Goal: Information Seeking & Learning: Learn about a topic

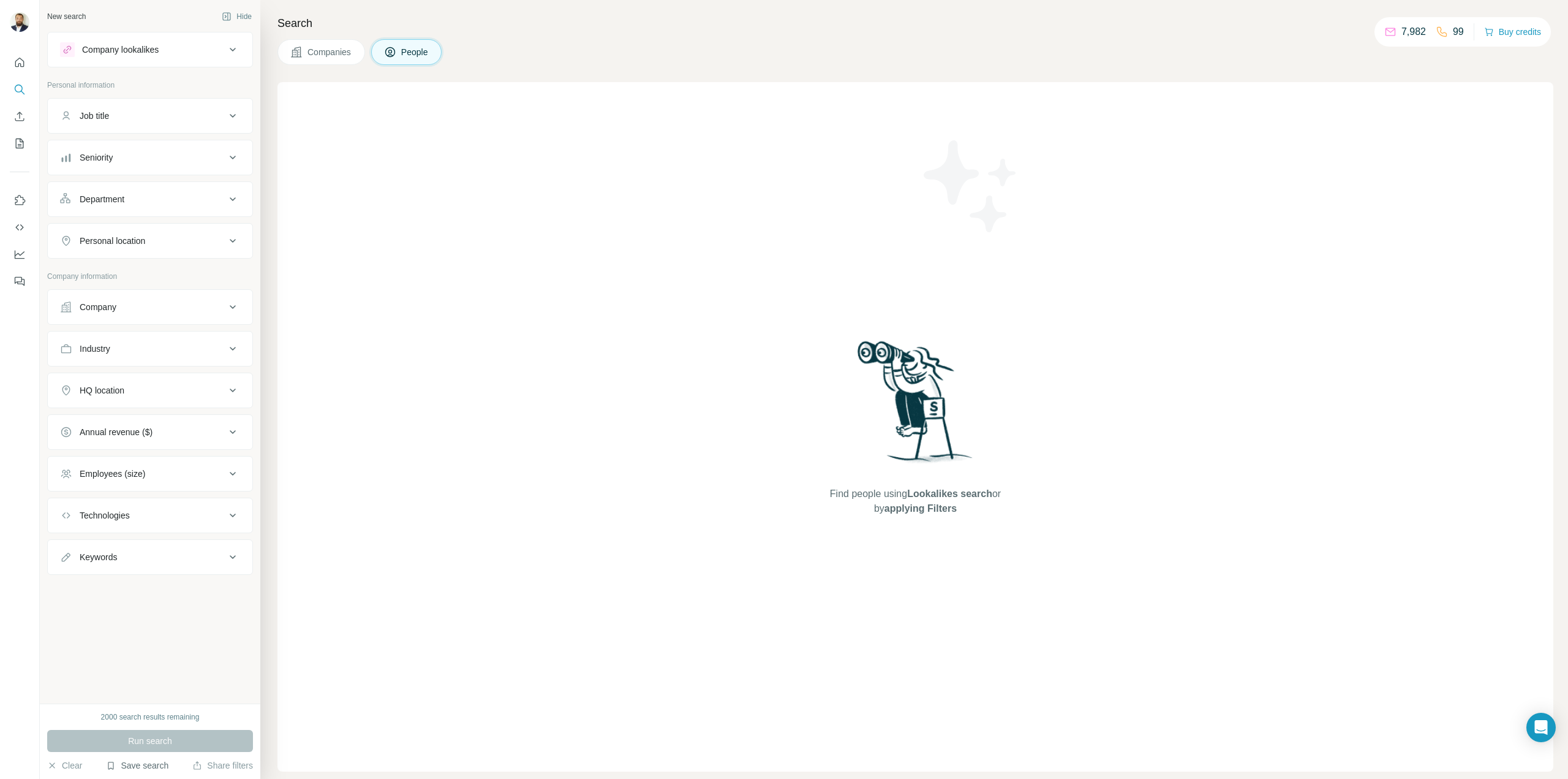
click at [149, 770] on button "Save search" at bounding box center [137, 764] width 63 height 13
click at [169, 736] on div "View my saved searches" at bounding box center [171, 743] width 130 height 24
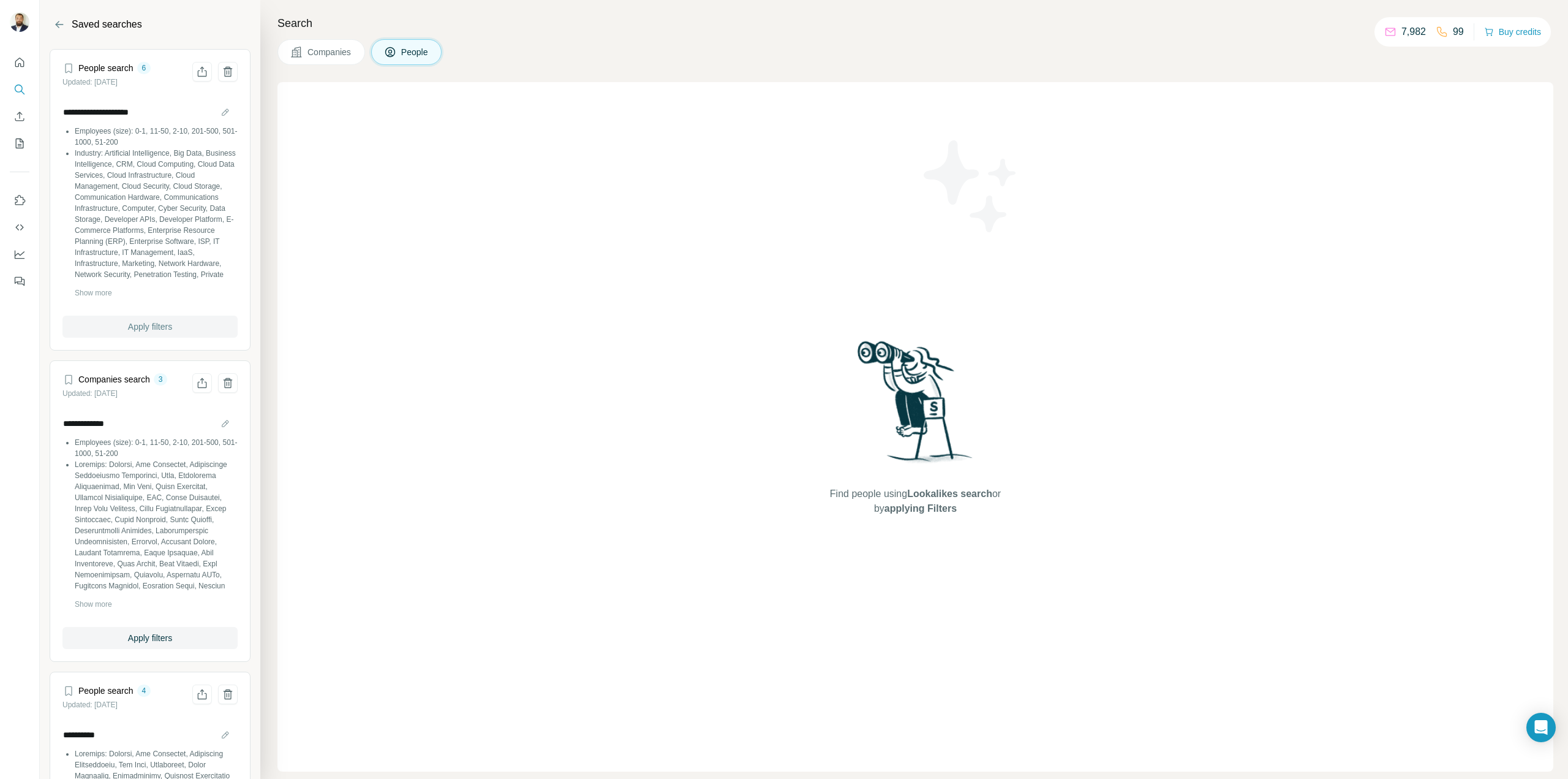
click at [158, 323] on span "Apply filters" at bounding box center [150, 326] width 45 height 13
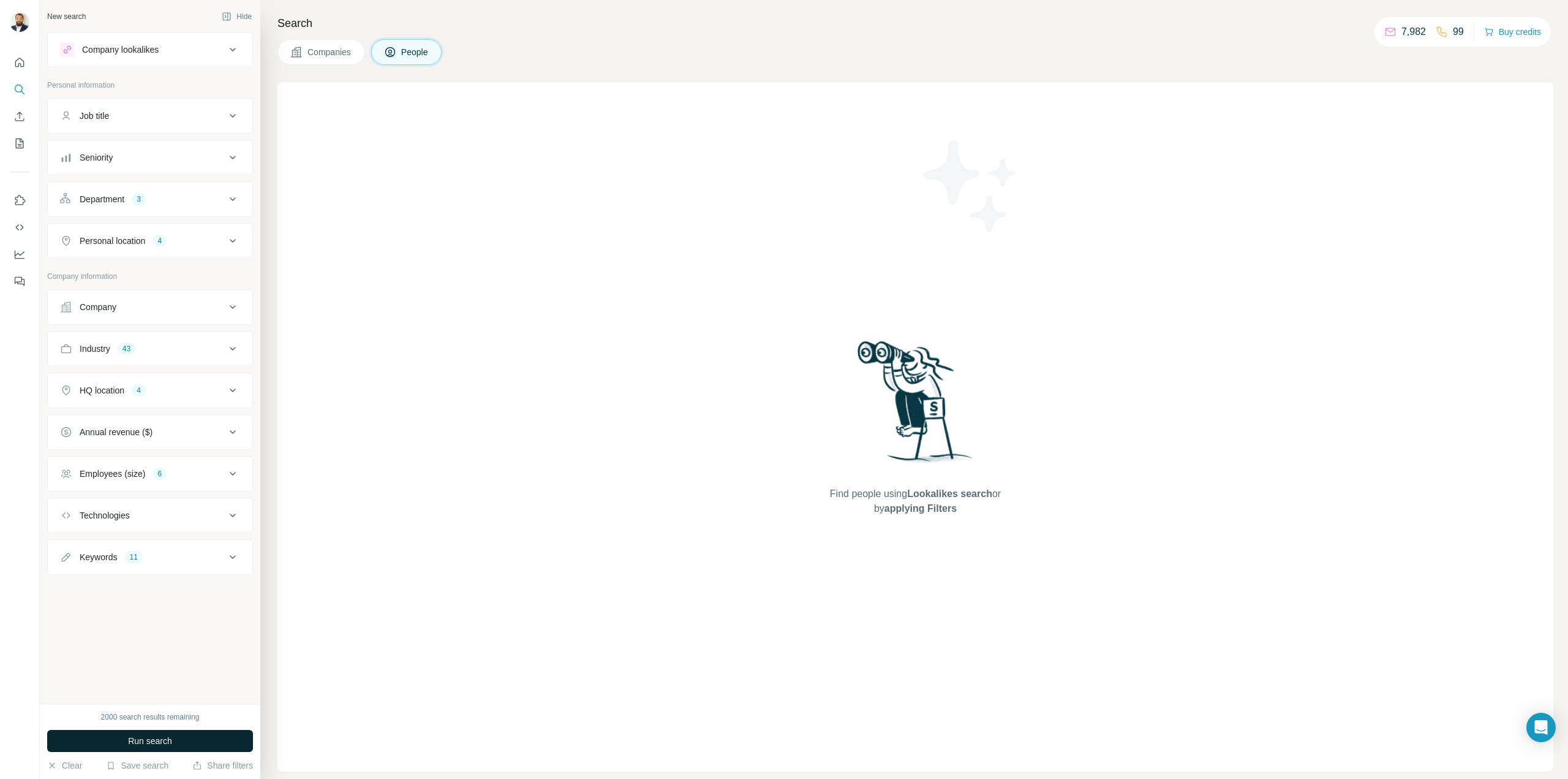
click at [203, 742] on button "Run search" at bounding box center [150, 740] width 206 height 22
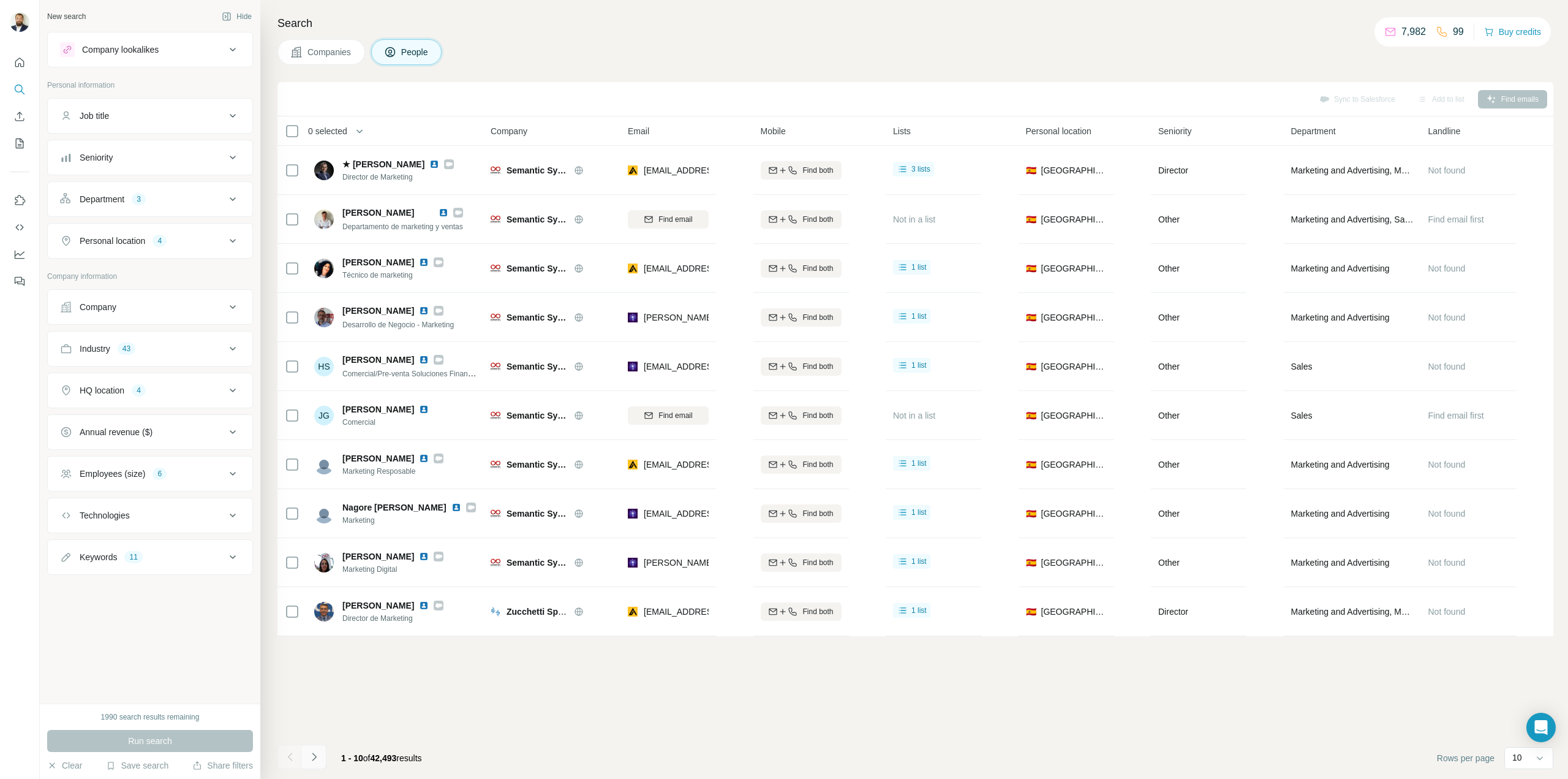
click at [317, 762] on icon "Navigate to next page" at bounding box center [314, 756] width 13 height 13
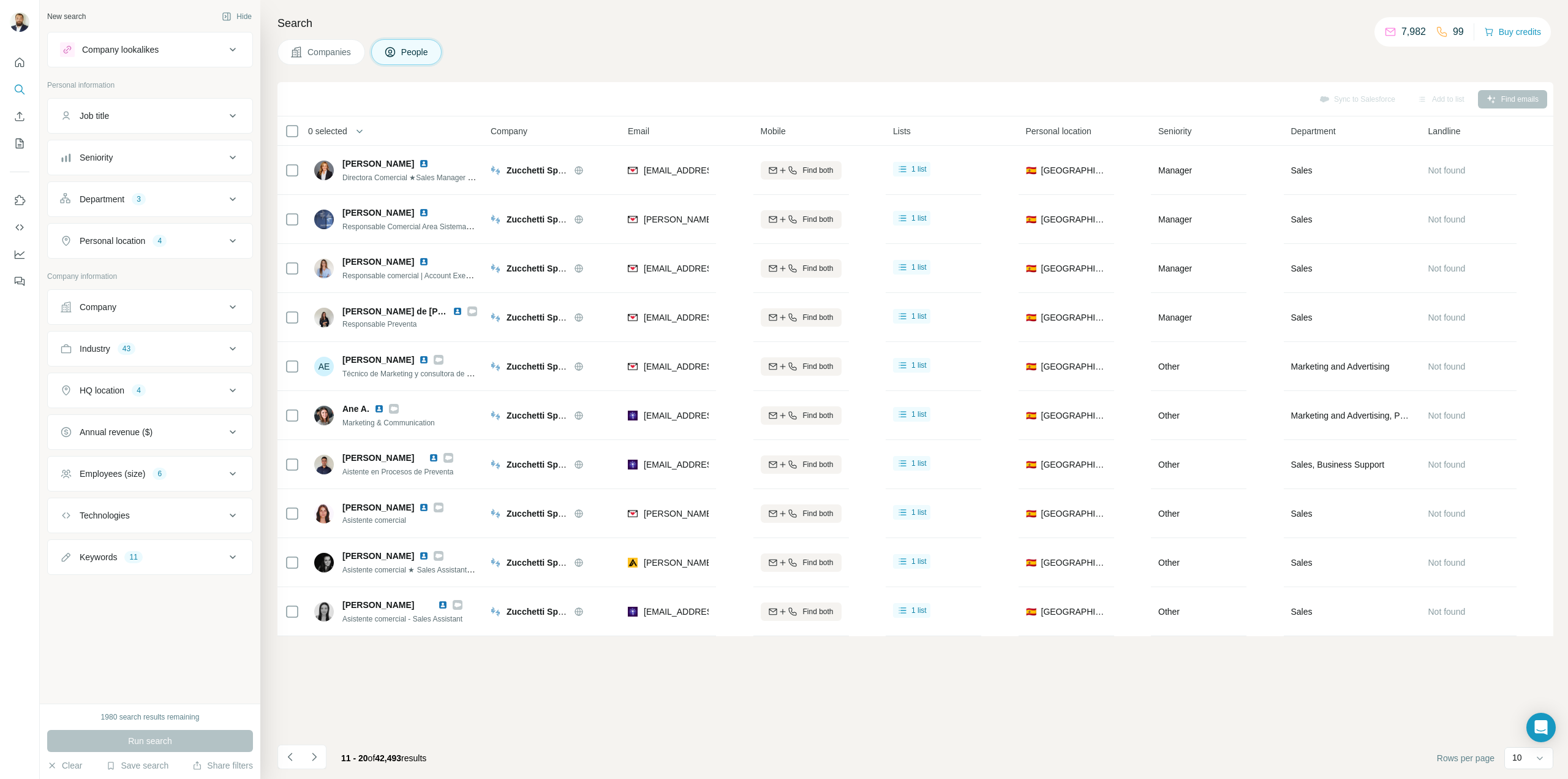
click at [215, 392] on div "HQ location 4" at bounding box center [142, 390] width 166 height 13
click at [343, 60] on button "Companies" at bounding box center [321, 52] width 88 height 26
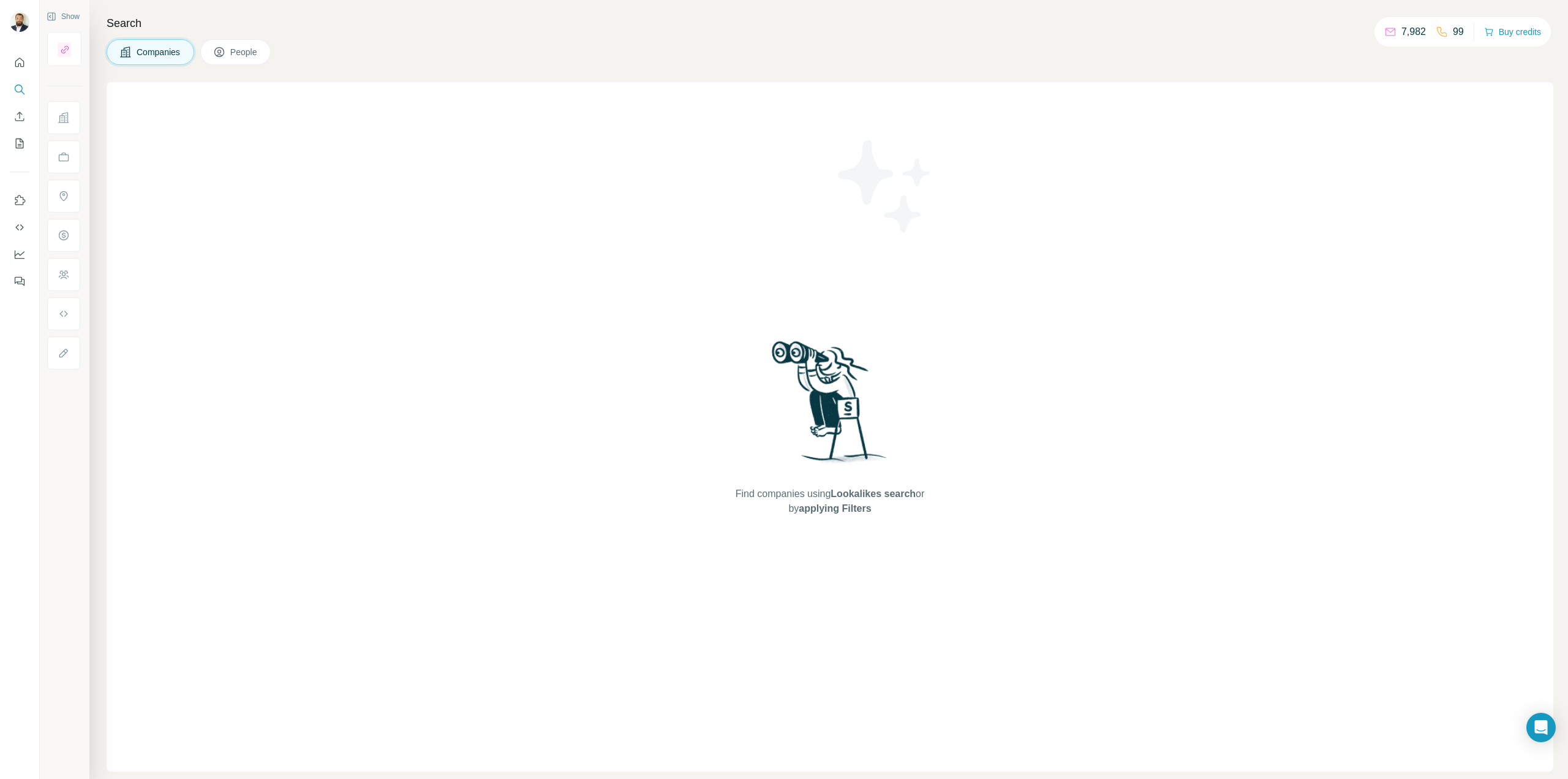
click at [241, 59] on button "People" at bounding box center [235, 52] width 71 height 26
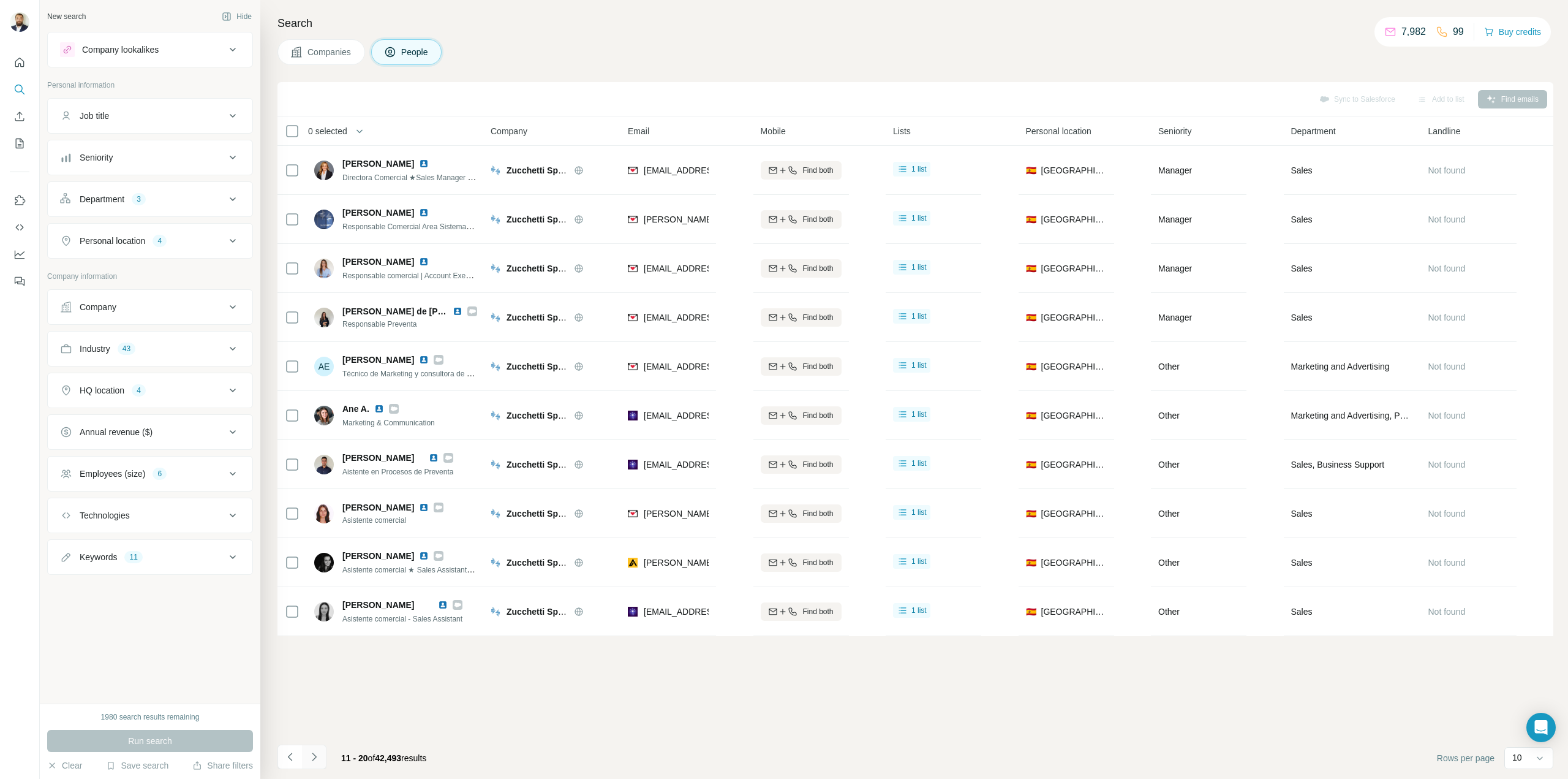
click at [317, 753] on icon "Navigate to next page" at bounding box center [314, 756] width 13 height 13
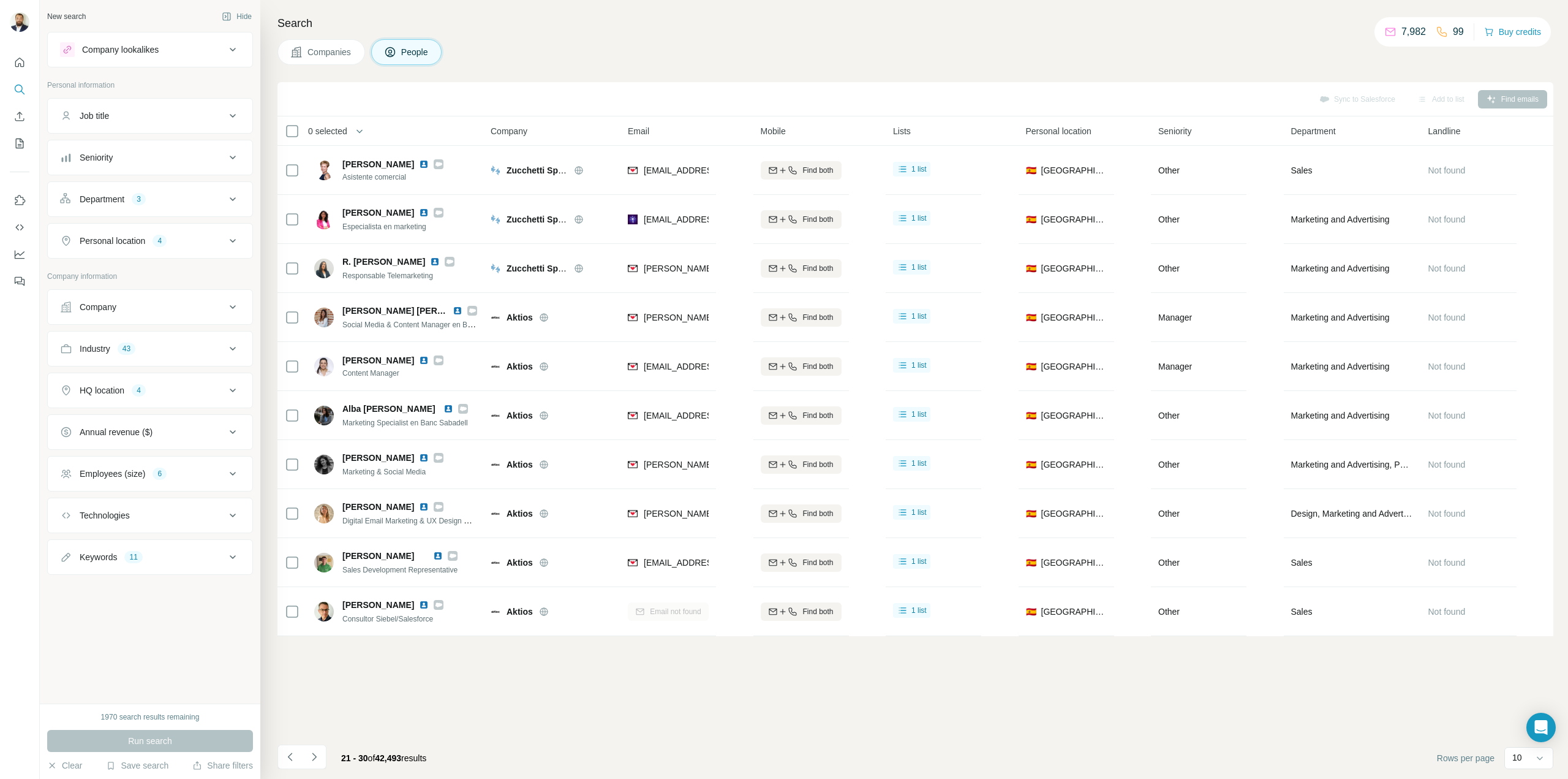
click at [317, 752] on icon "Navigate to next page" at bounding box center [314, 756] width 13 height 13
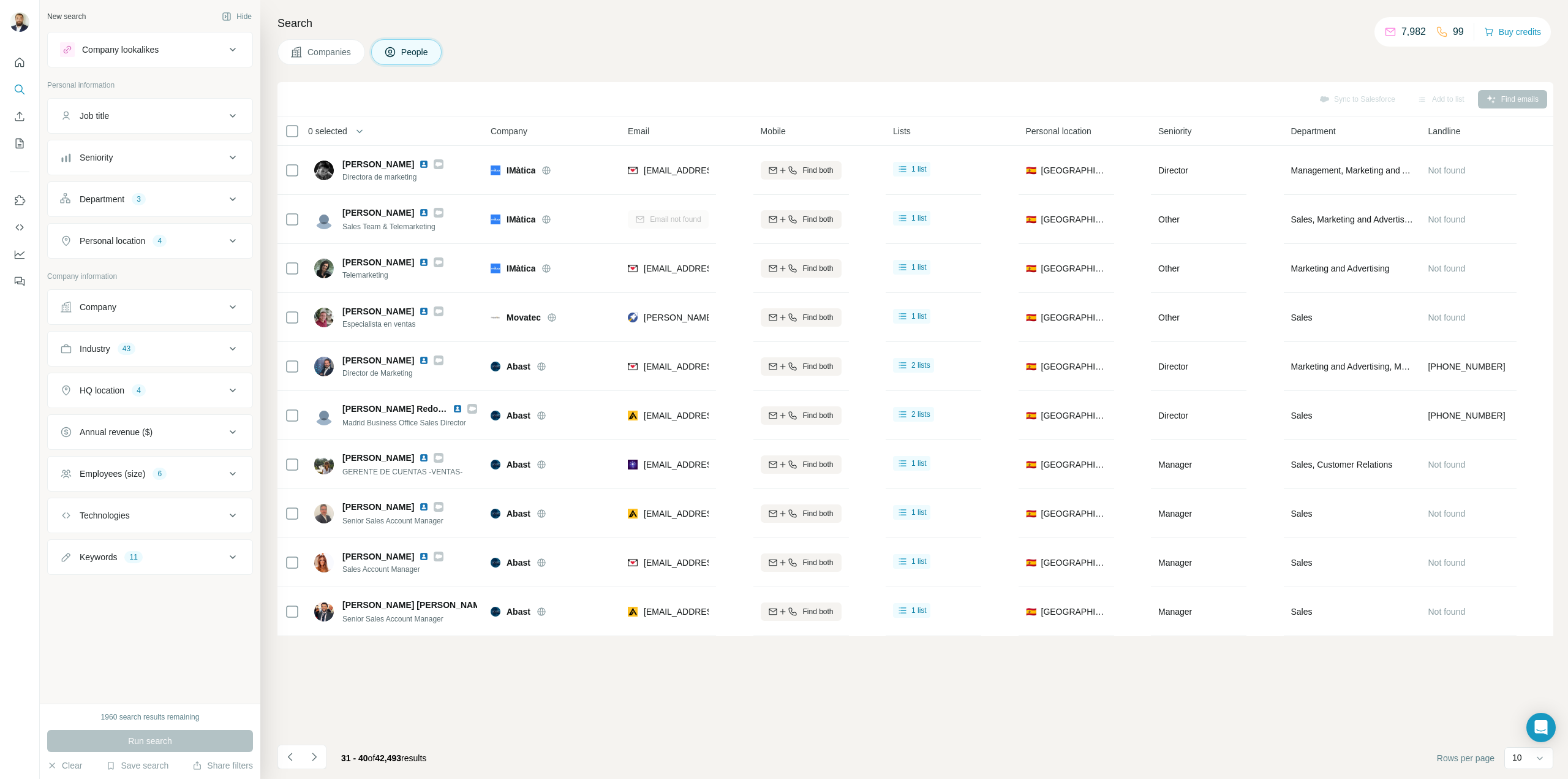
click at [317, 752] on icon "Navigate to next page" at bounding box center [314, 756] width 13 height 13
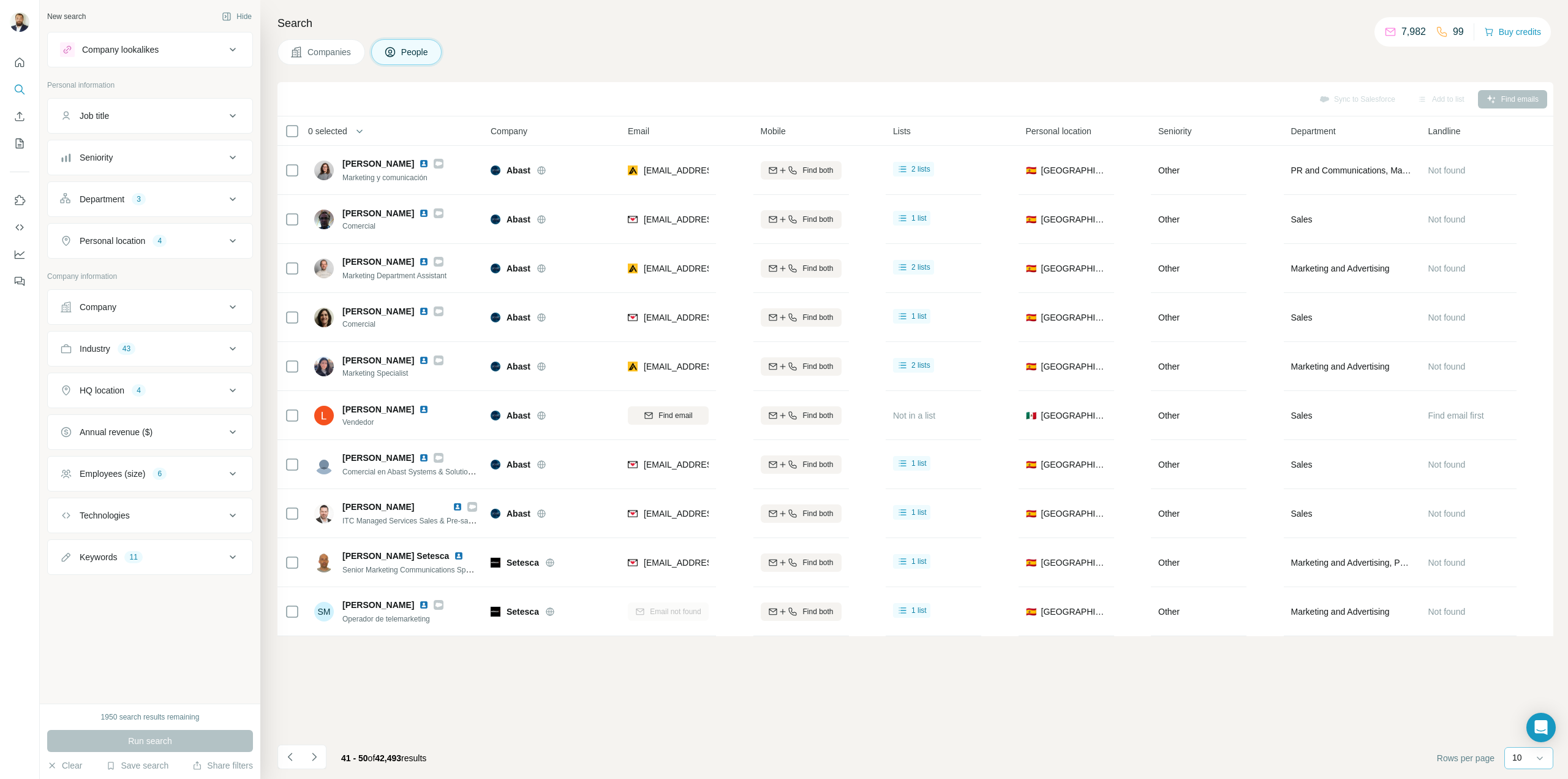
click at [1529, 757] on div "10" at bounding box center [1528, 757] width 31 height 13
click at [1522, 653] on p "60" at bounding box center [1520, 659] width 10 height 13
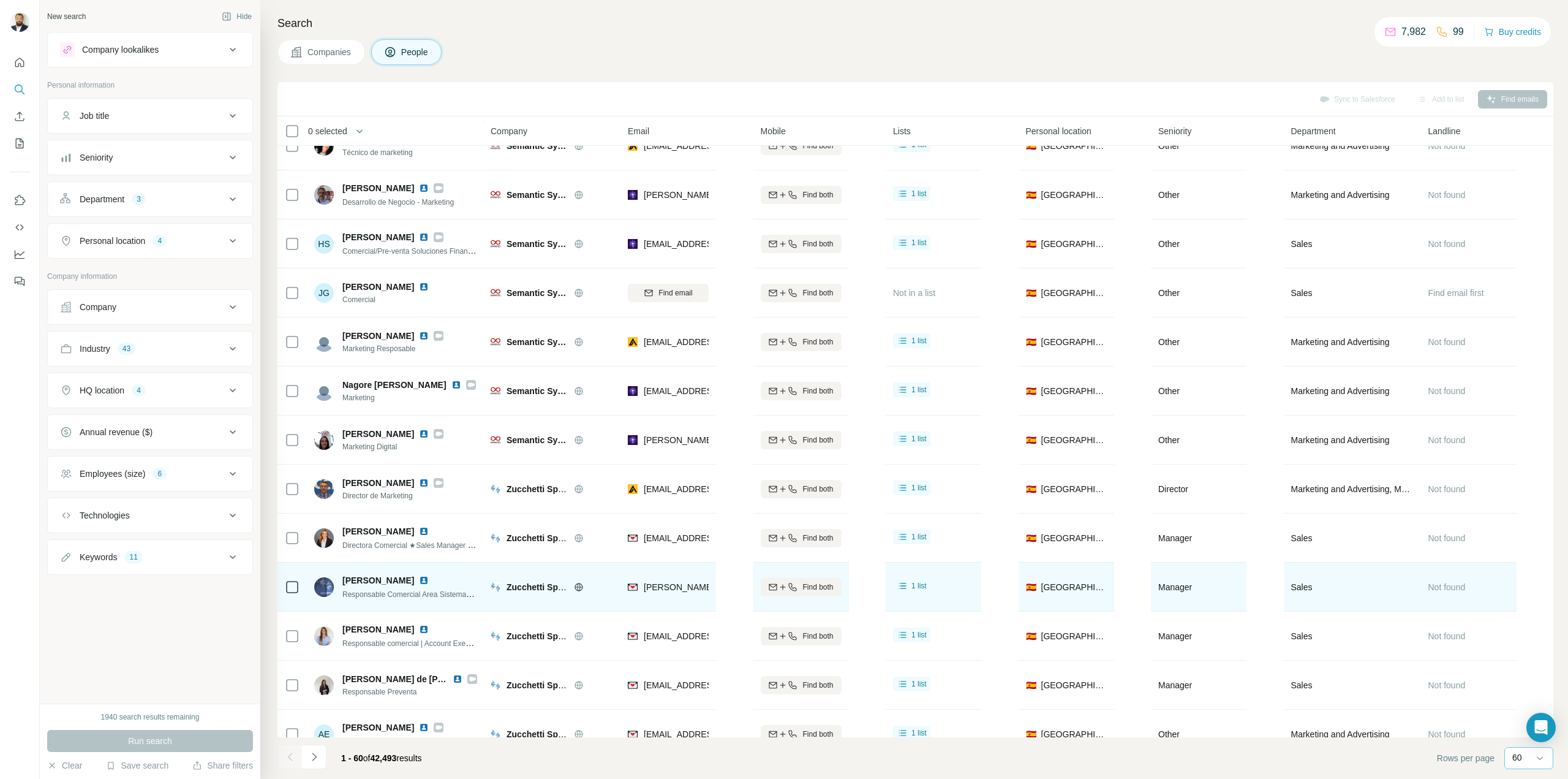
scroll to position [184, 0]
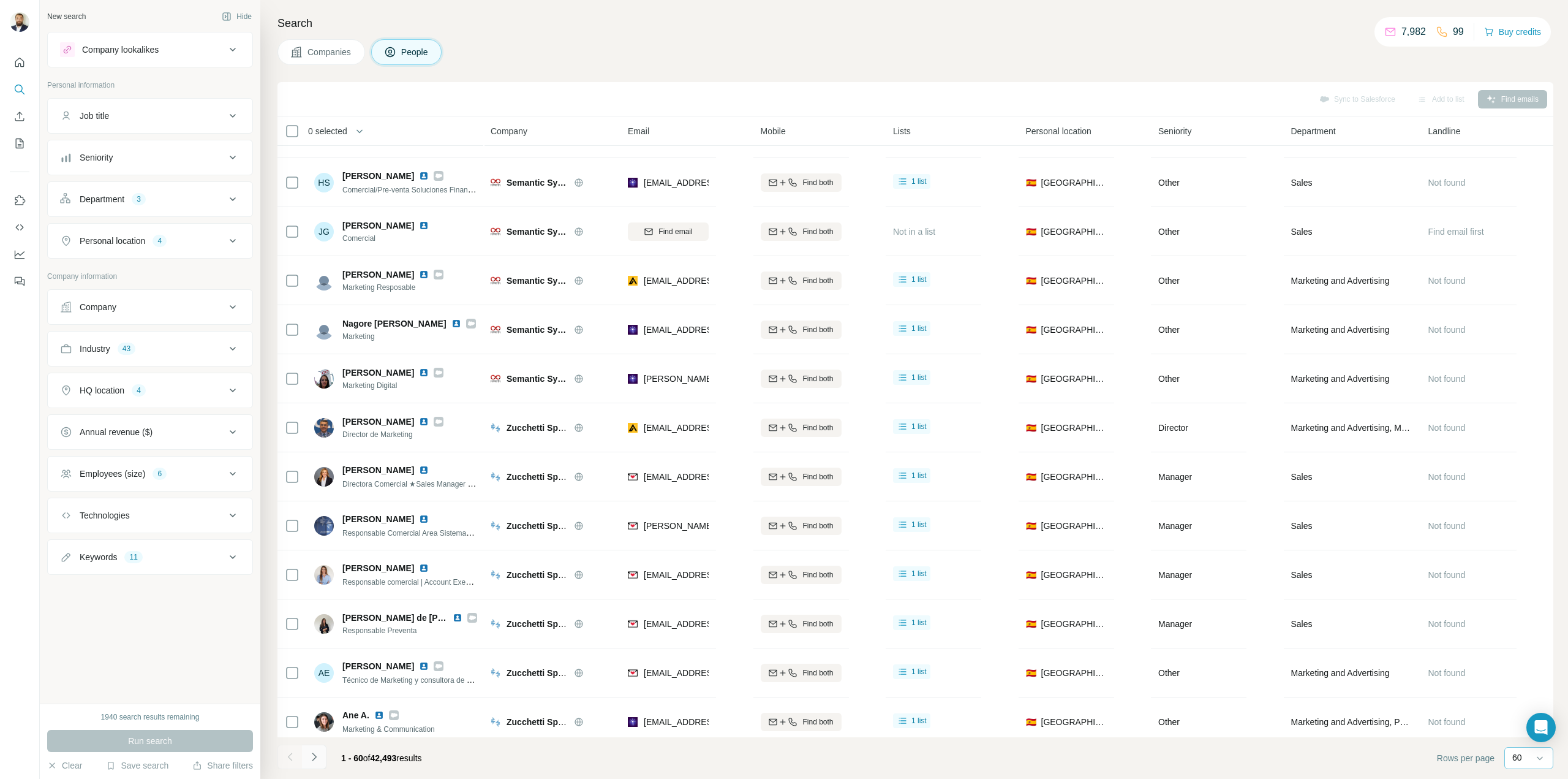
click at [315, 763] on icon "Navigate to next page" at bounding box center [314, 756] width 13 height 13
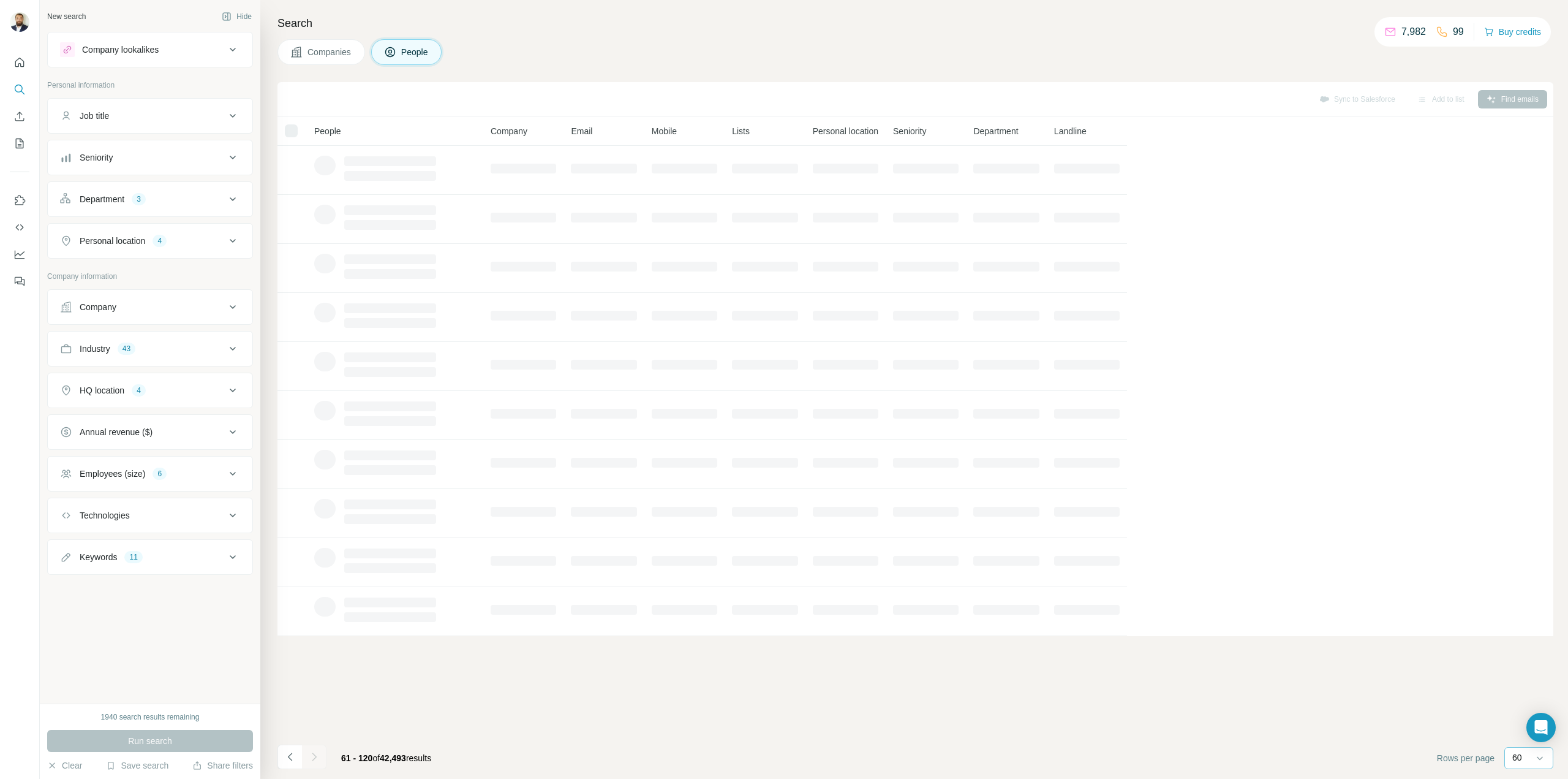
scroll to position [0, 0]
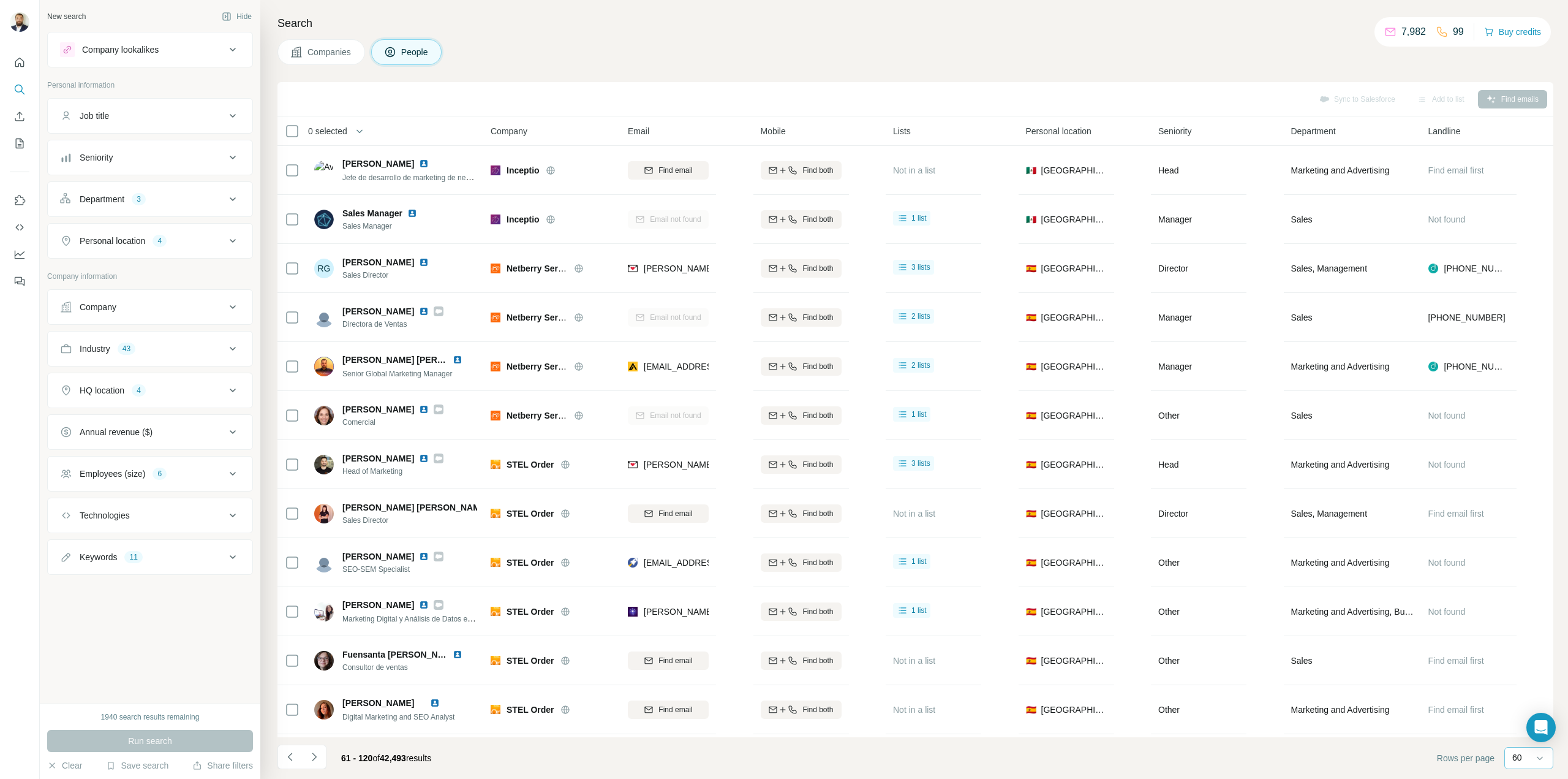
click at [315, 762] on icon "Navigate to next page" at bounding box center [314, 756] width 13 height 13
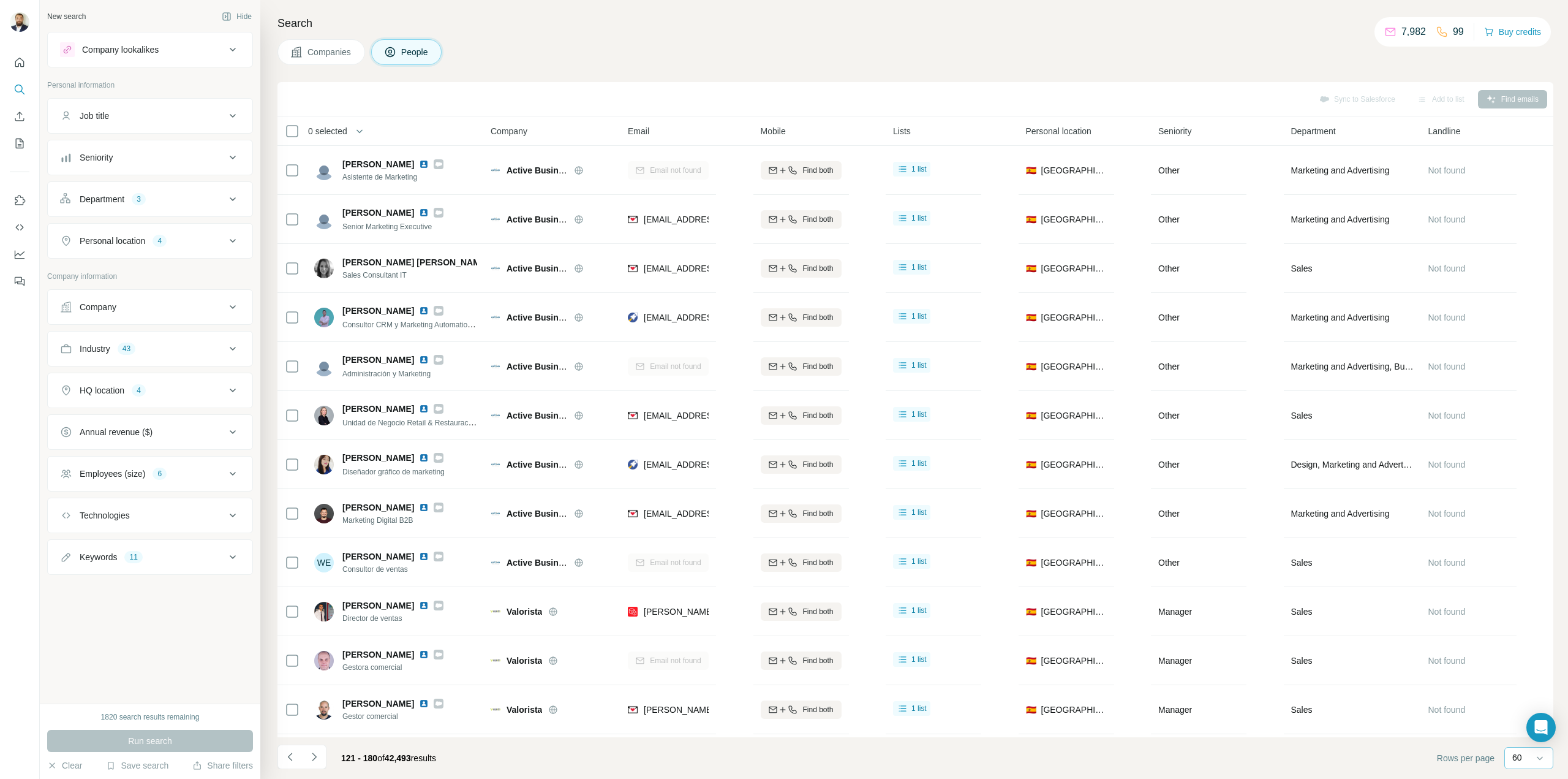
click at [315, 762] on icon "Navigate to next page" at bounding box center [314, 756] width 13 height 13
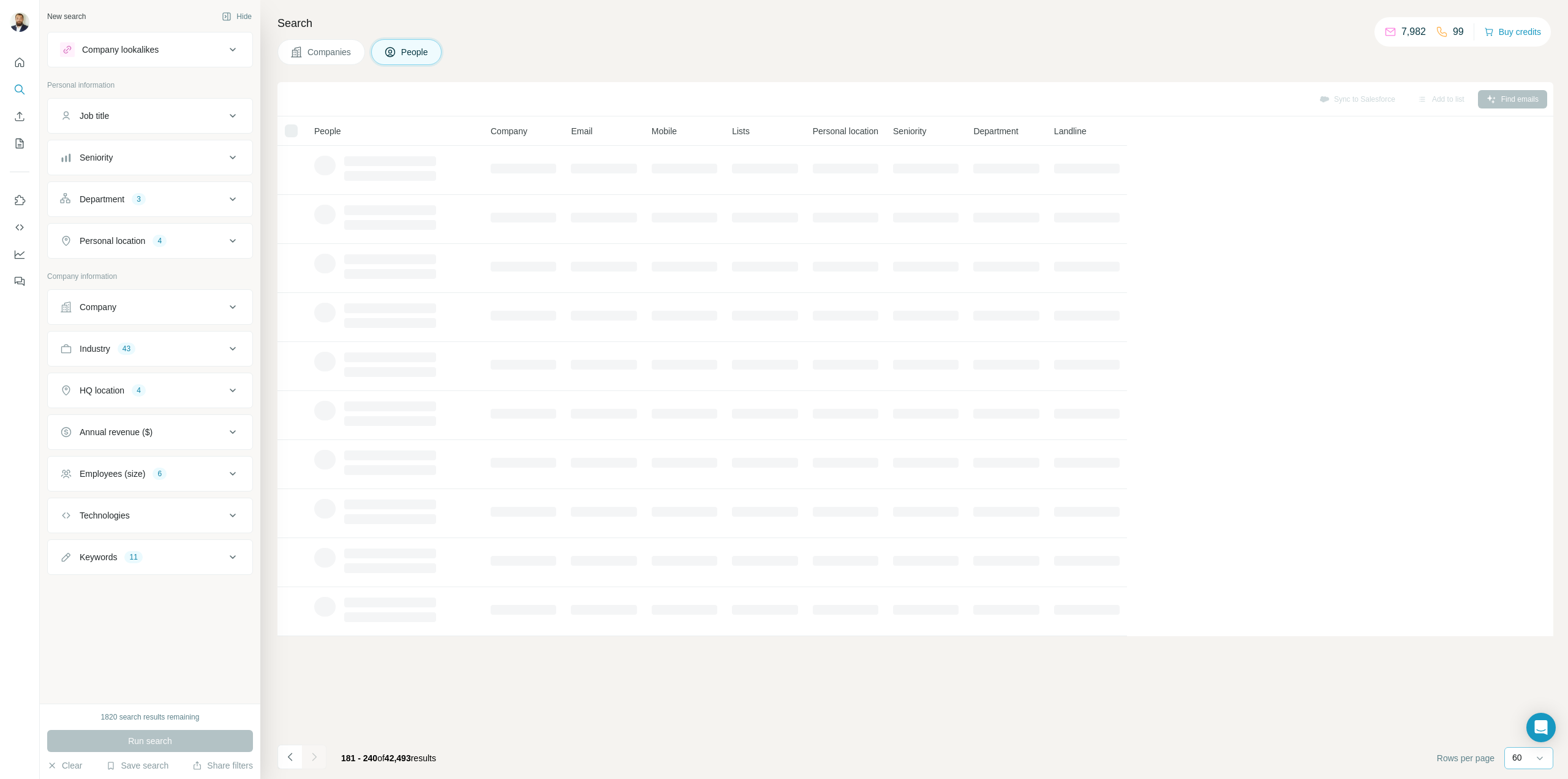
click at [316, 761] on icon "Navigate to next page" at bounding box center [314, 756] width 13 height 13
click at [316, 761] on div at bounding box center [314, 756] width 24 height 24
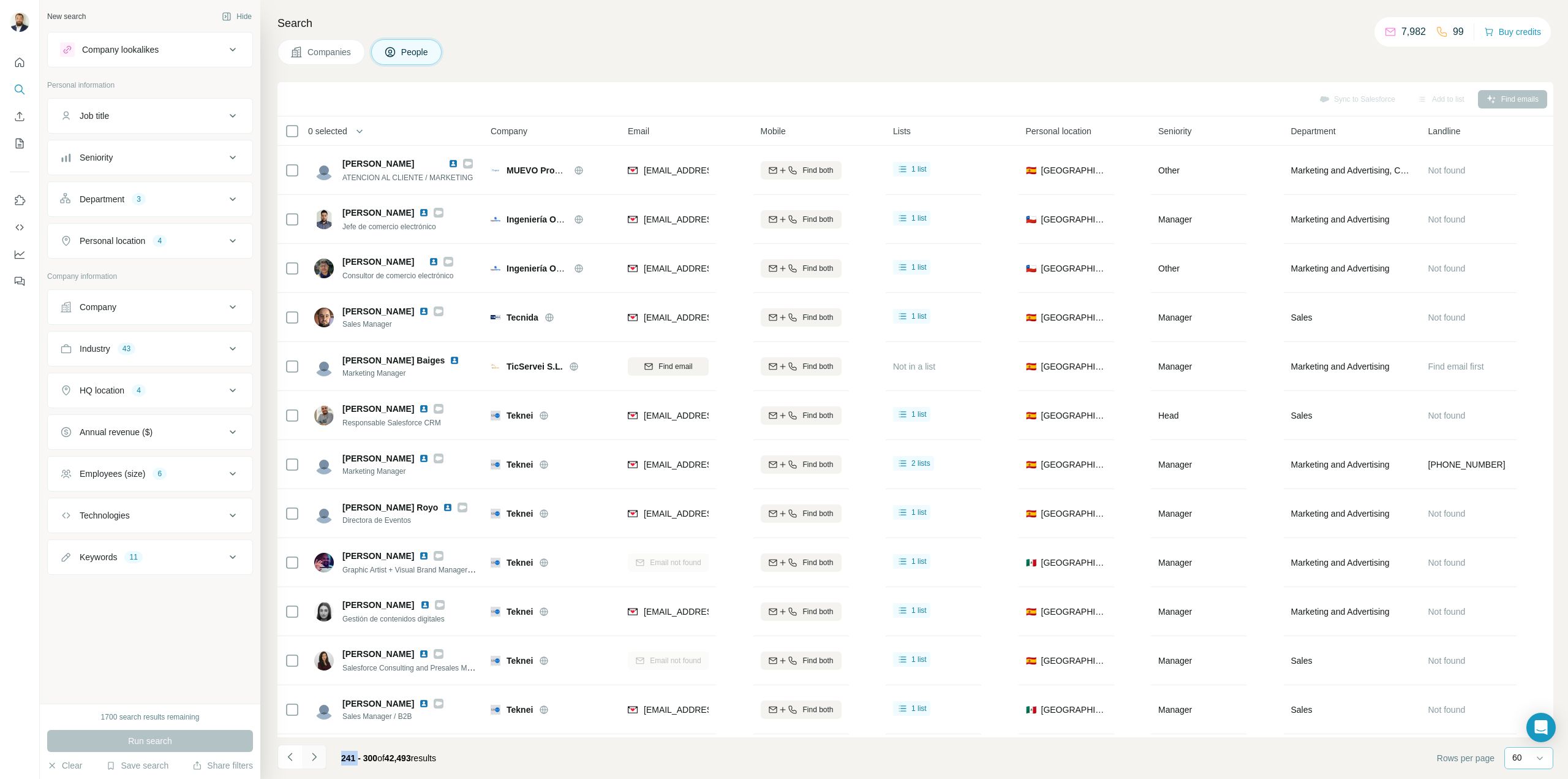
click at [316, 760] on icon "Navigate to next page" at bounding box center [314, 756] width 13 height 13
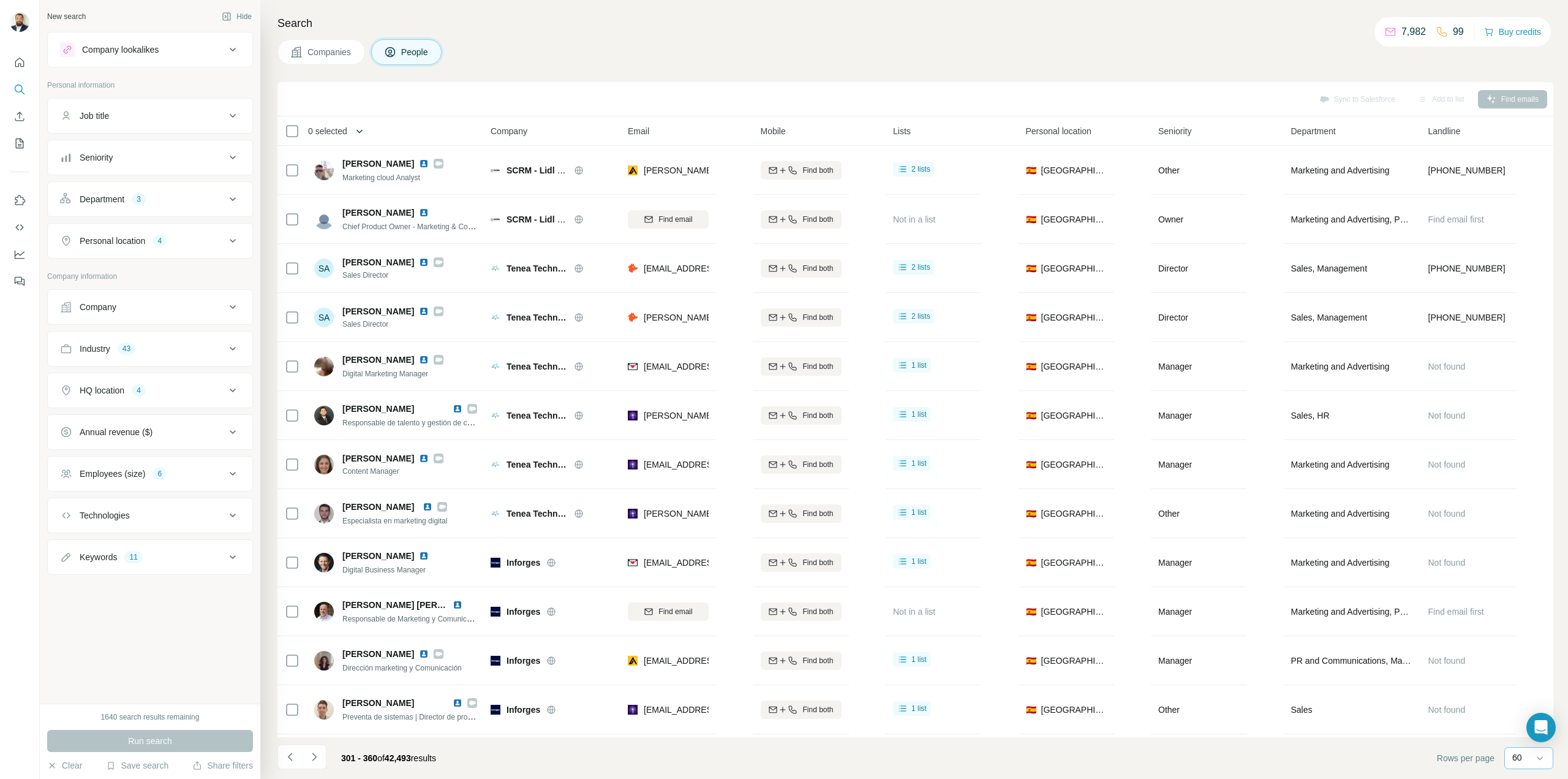
click at [364, 130] on icon "button" at bounding box center [359, 131] width 13 height 13
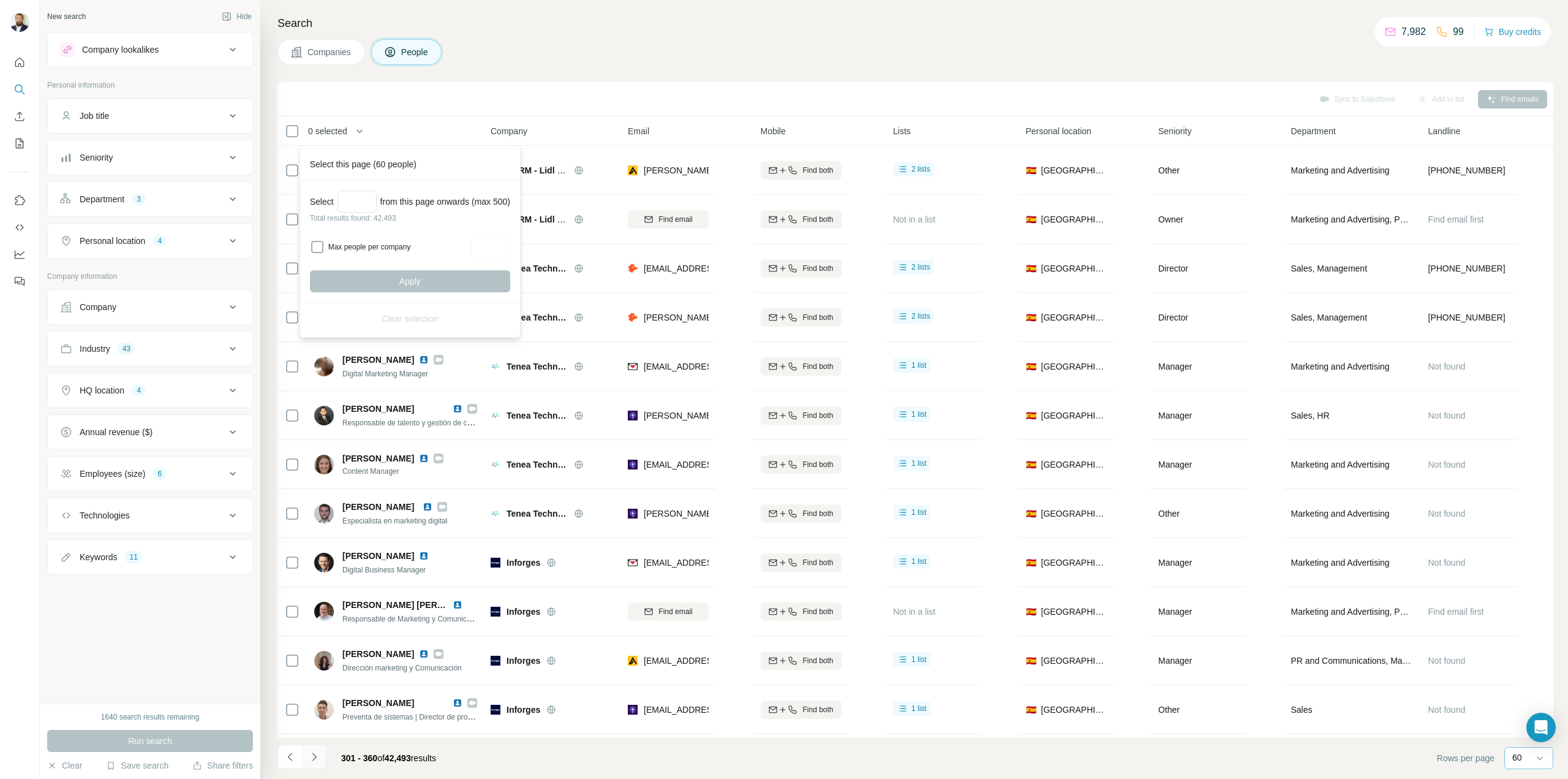
click at [317, 755] on icon "Navigate to next page" at bounding box center [314, 756] width 13 height 13
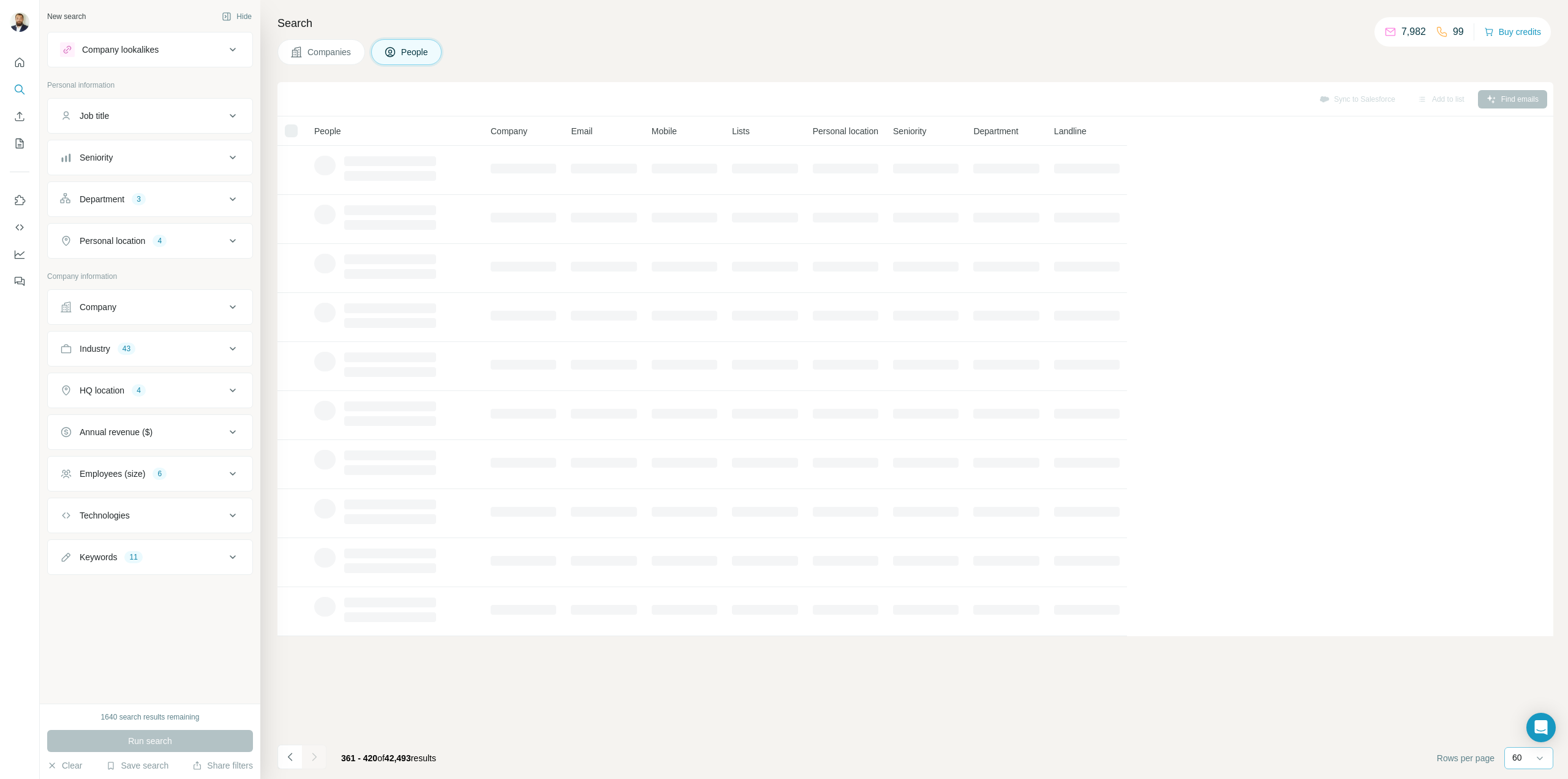
click at [317, 754] on div at bounding box center [314, 756] width 24 height 24
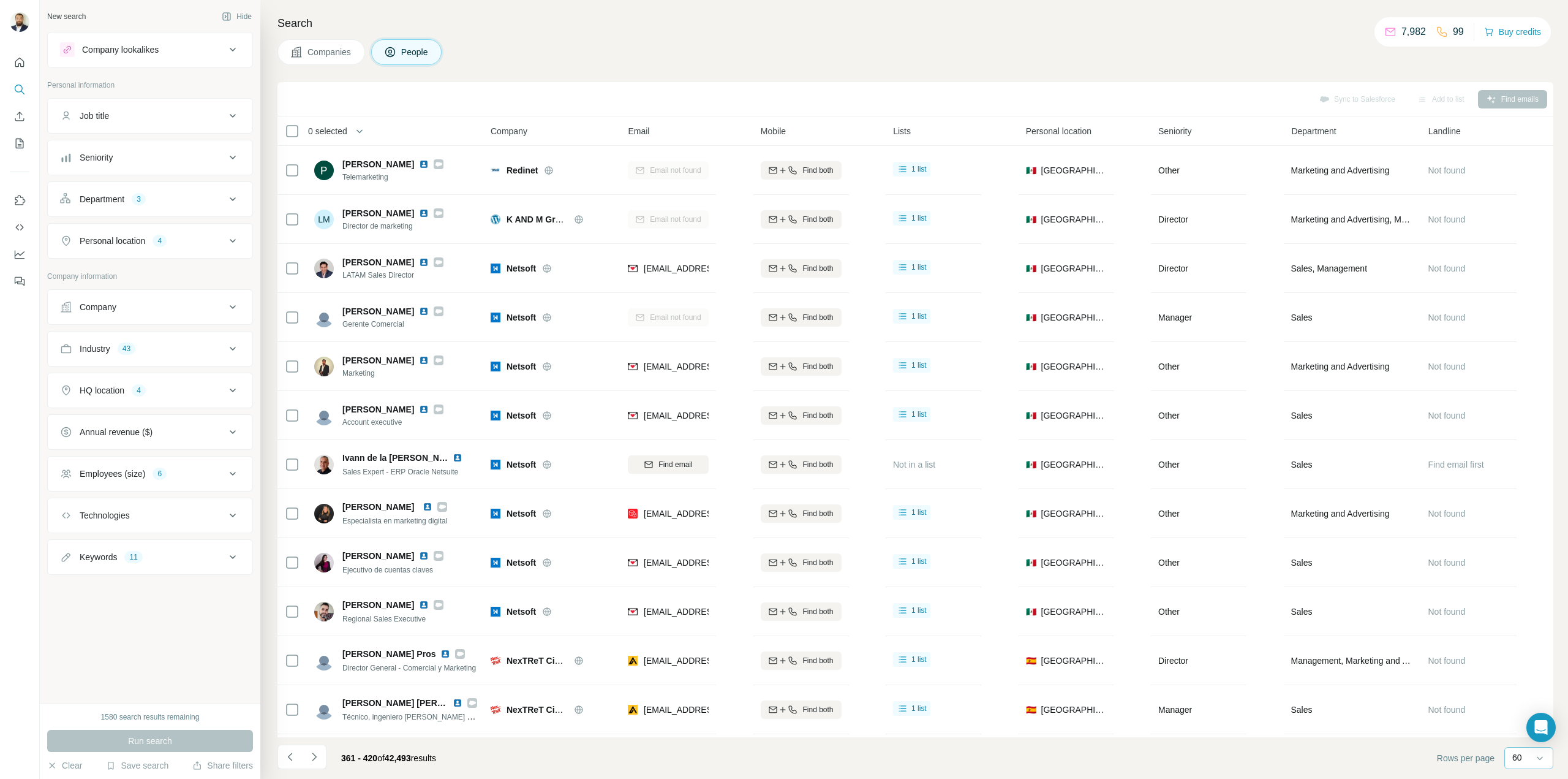
click at [317, 754] on icon "Navigate to next page" at bounding box center [314, 756] width 13 height 13
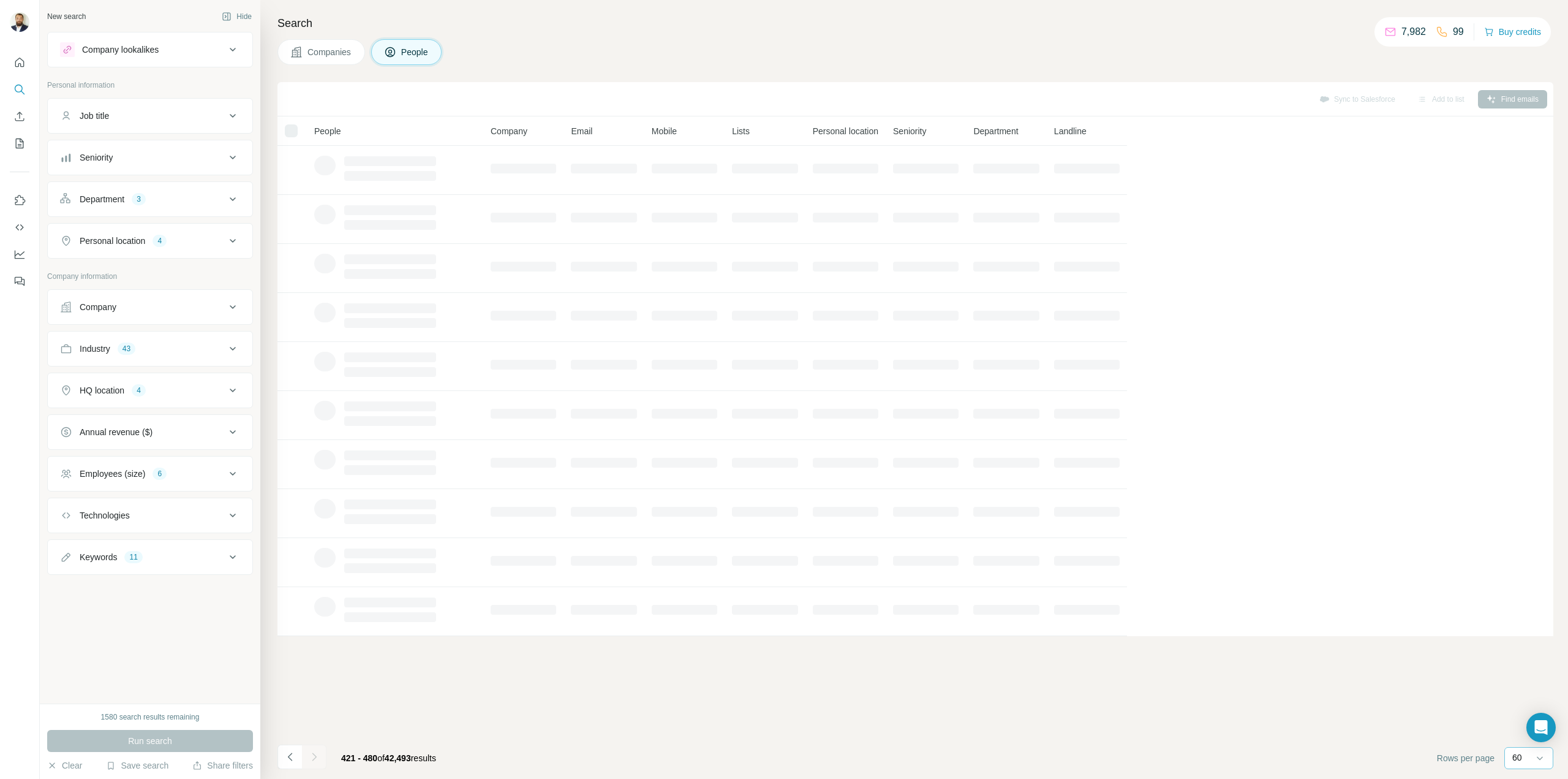
click at [316, 754] on icon "Navigate to next page" at bounding box center [314, 756] width 13 height 13
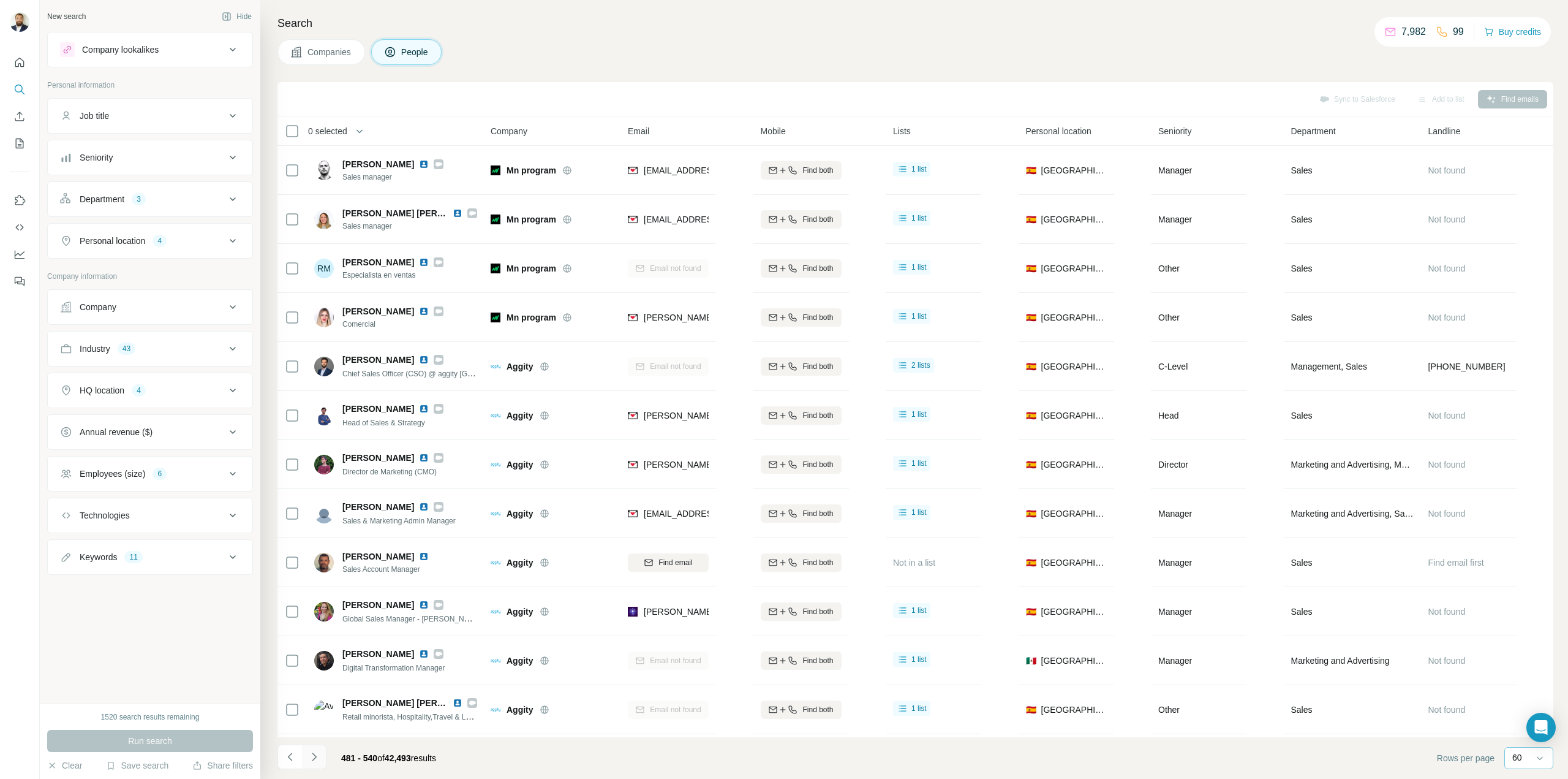
click at [316, 754] on icon "Navigate to next page" at bounding box center [314, 756] width 13 height 13
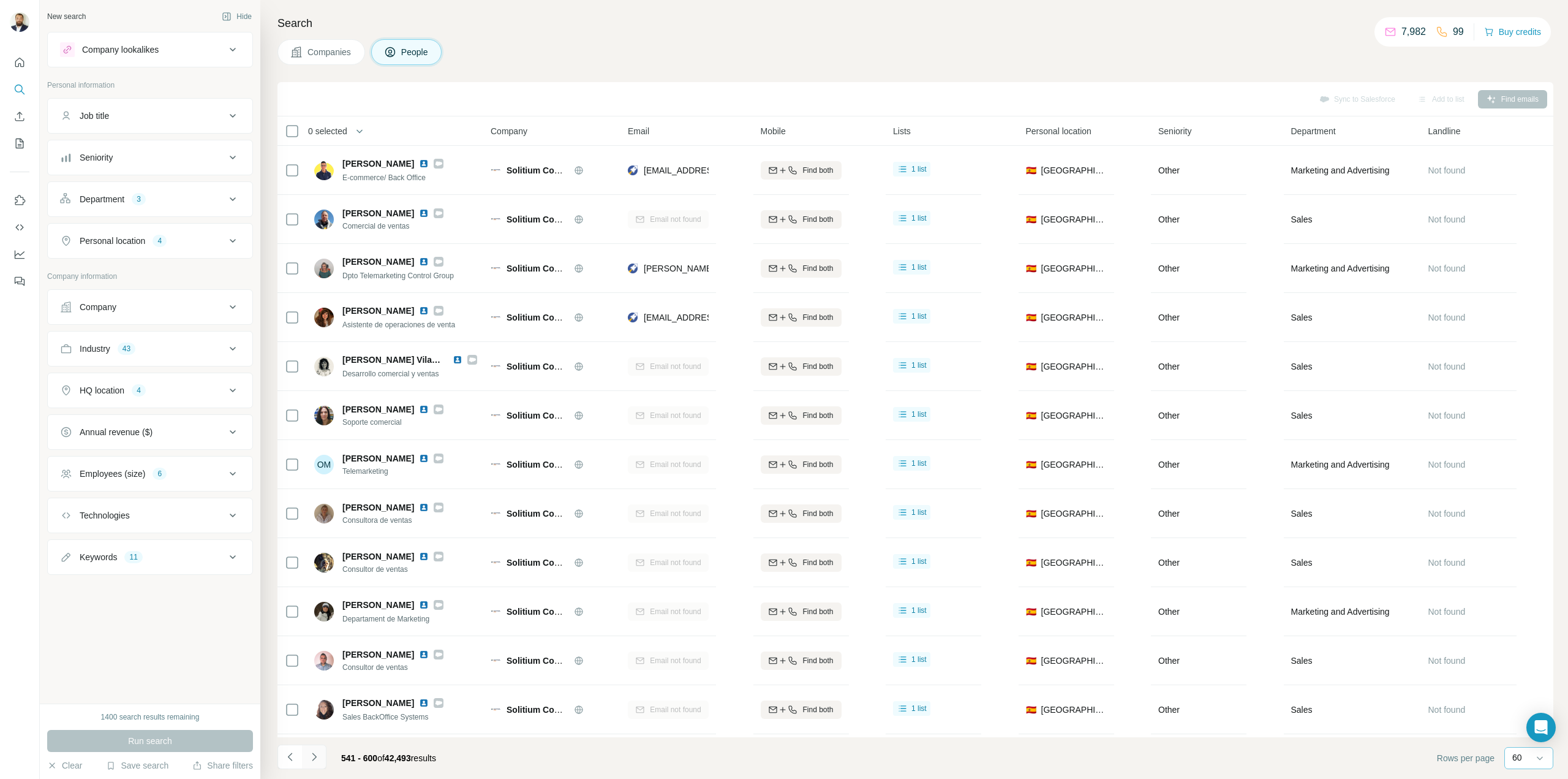
click at [316, 754] on icon "Navigate to next page" at bounding box center [314, 756] width 13 height 13
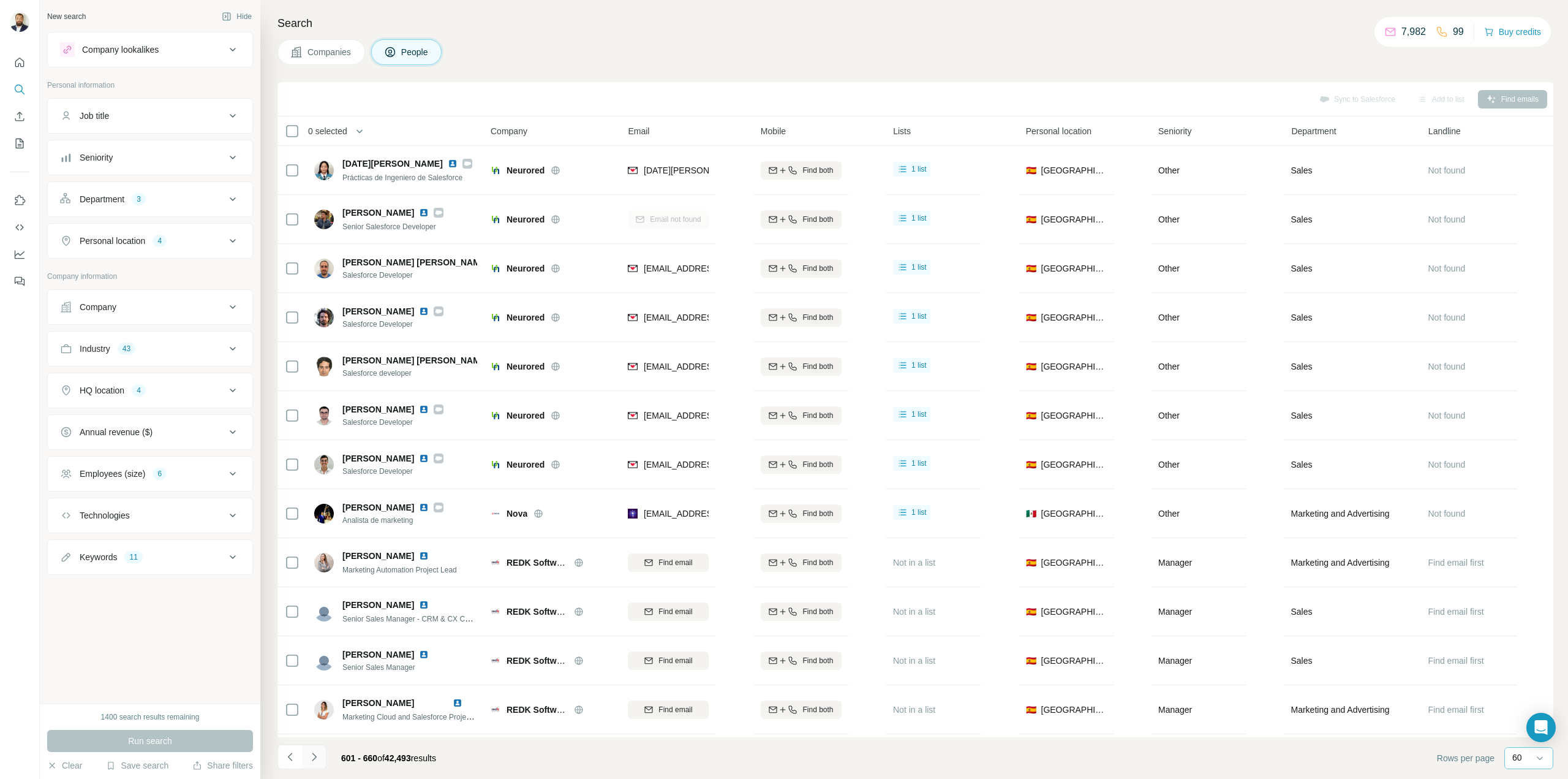
click at [316, 754] on icon "Navigate to next page" at bounding box center [314, 756] width 13 height 13
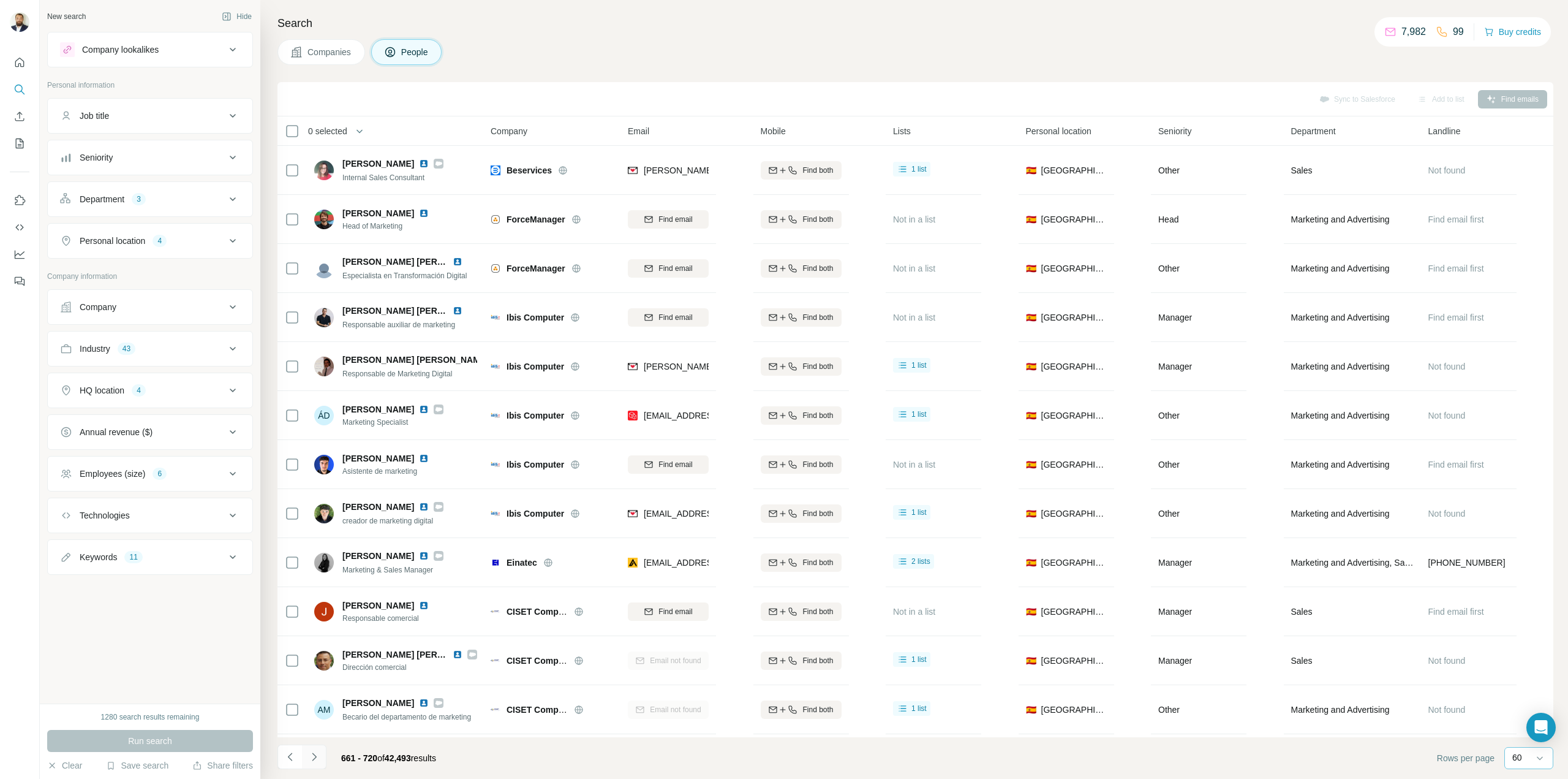
click at [316, 754] on icon "Navigate to next page" at bounding box center [314, 756] width 13 height 13
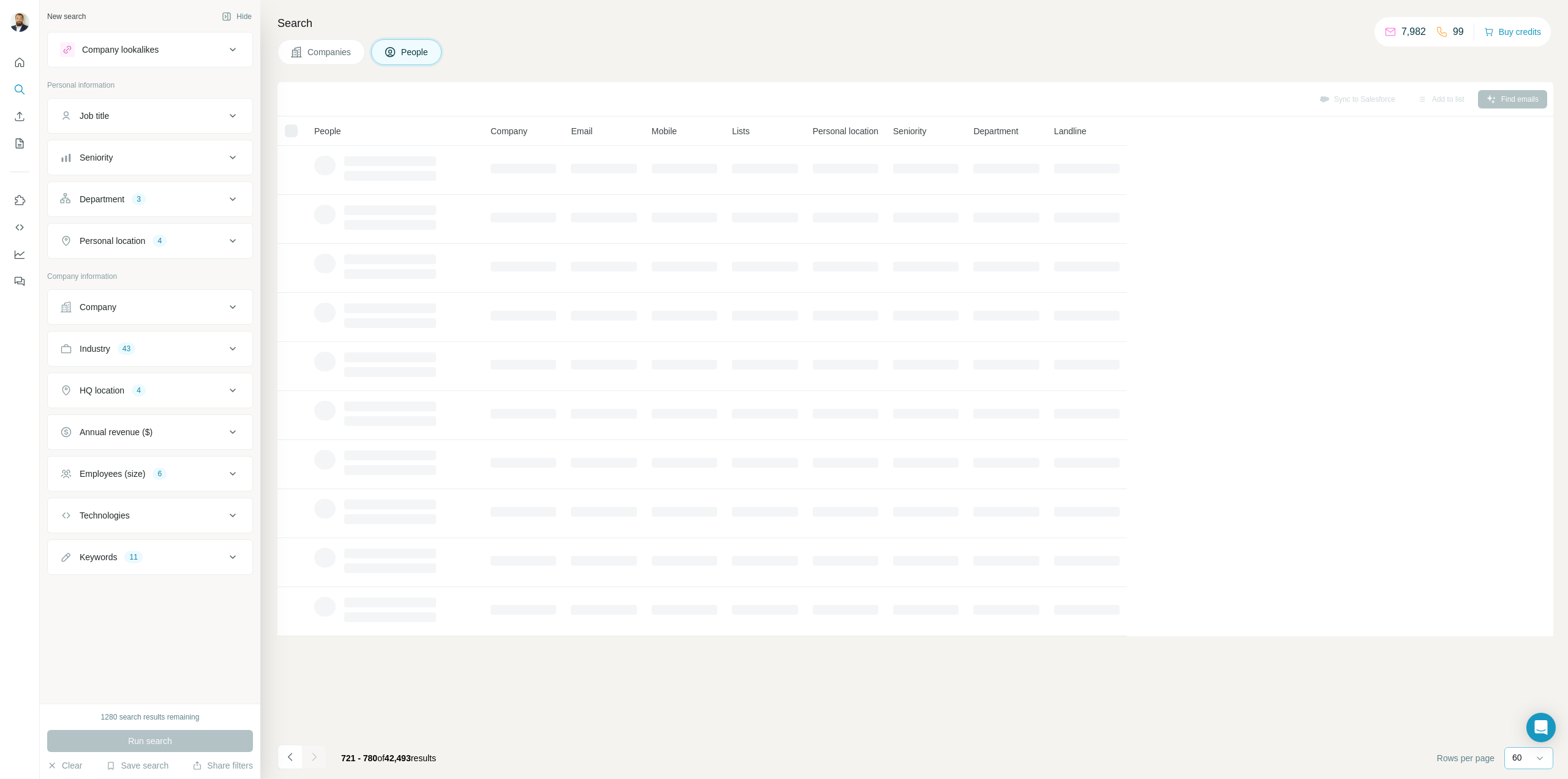
click at [316, 754] on icon "Navigate to next page" at bounding box center [314, 756] width 13 height 13
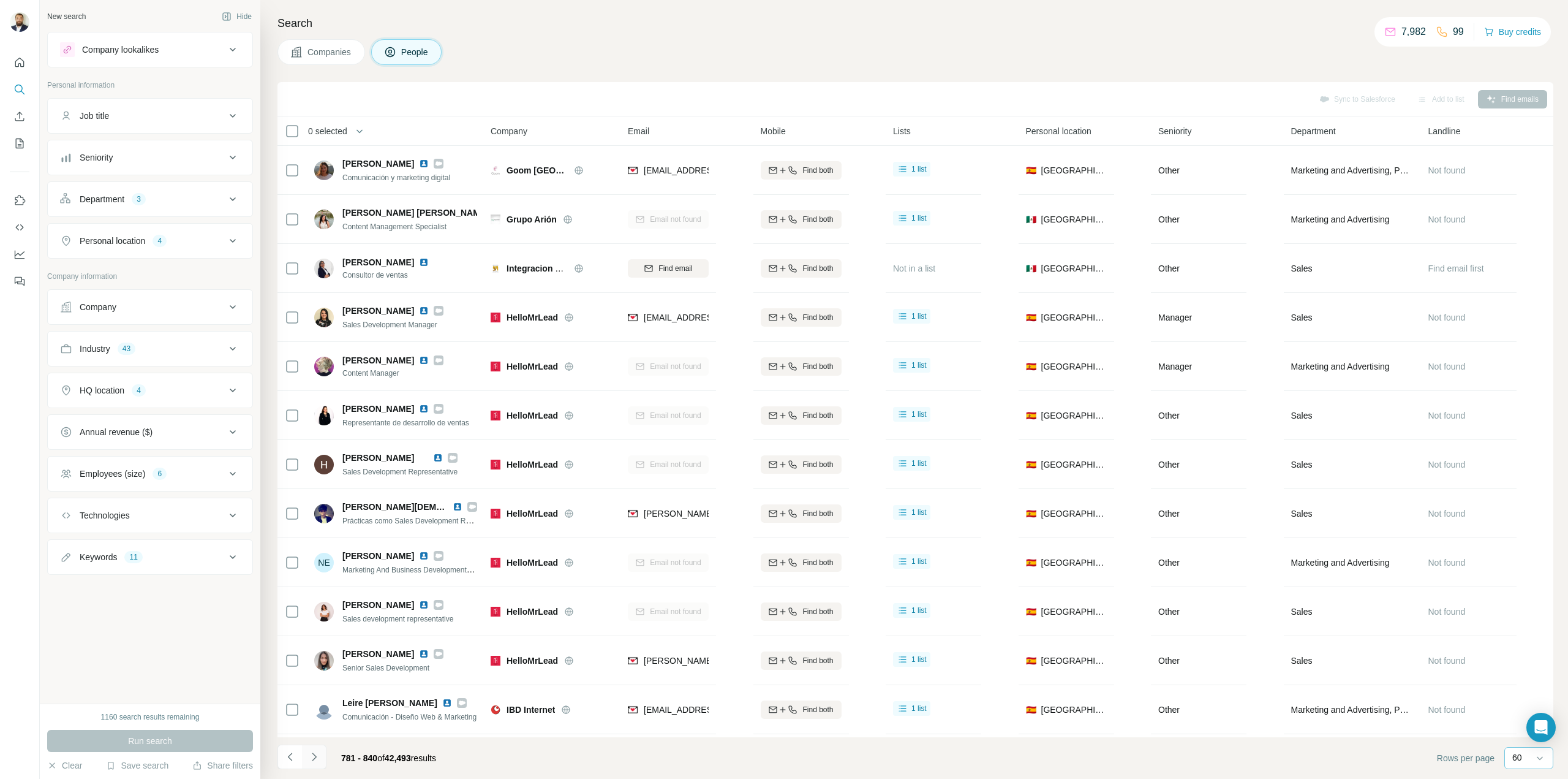
click at [316, 754] on icon "Navigate to next page" at bounding box center [314, 756] width 13 height 13
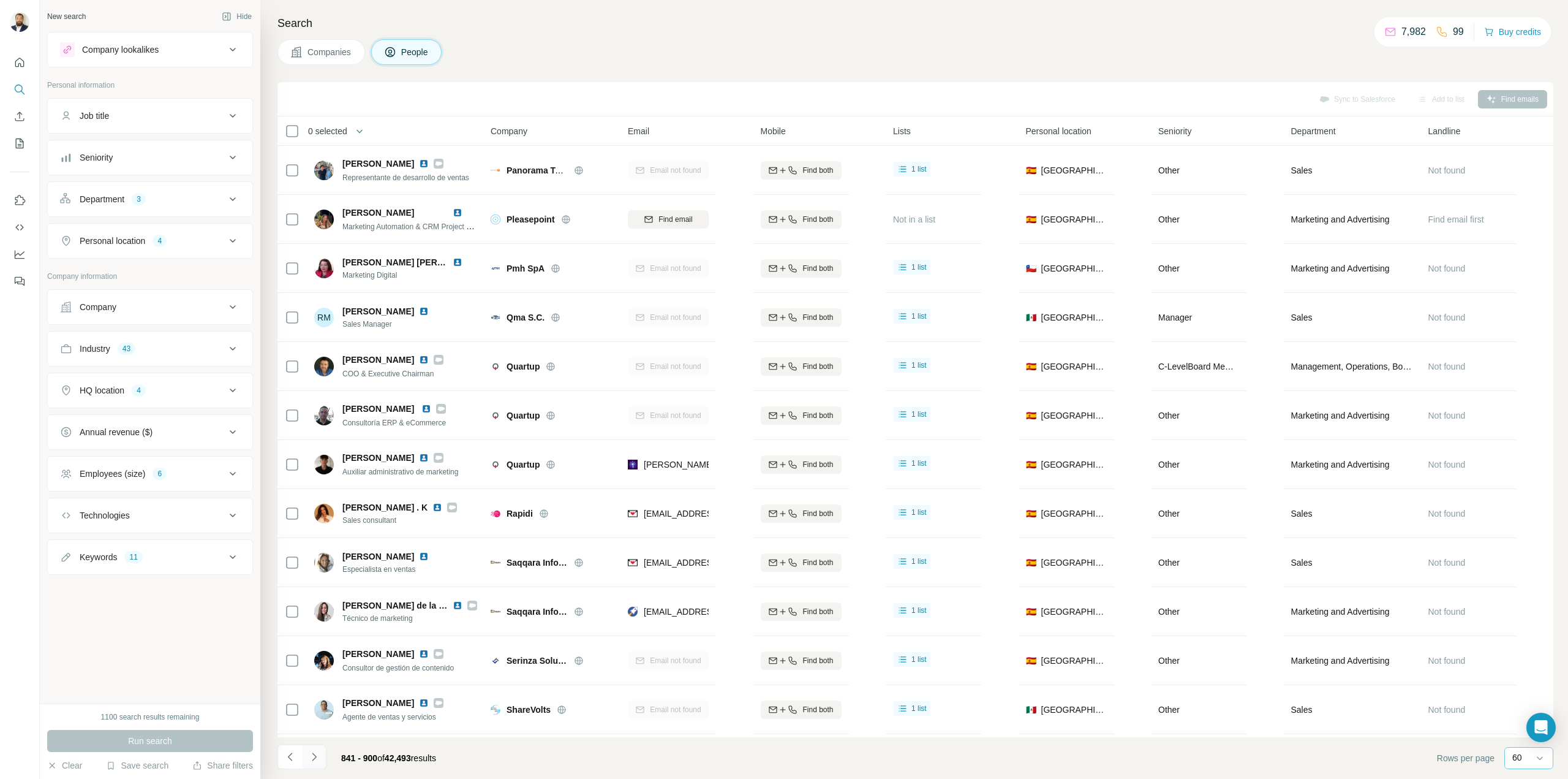
click at [317, 752] on icon "Navigate to next page" at bounding box center [314, 756] width 13 height 13
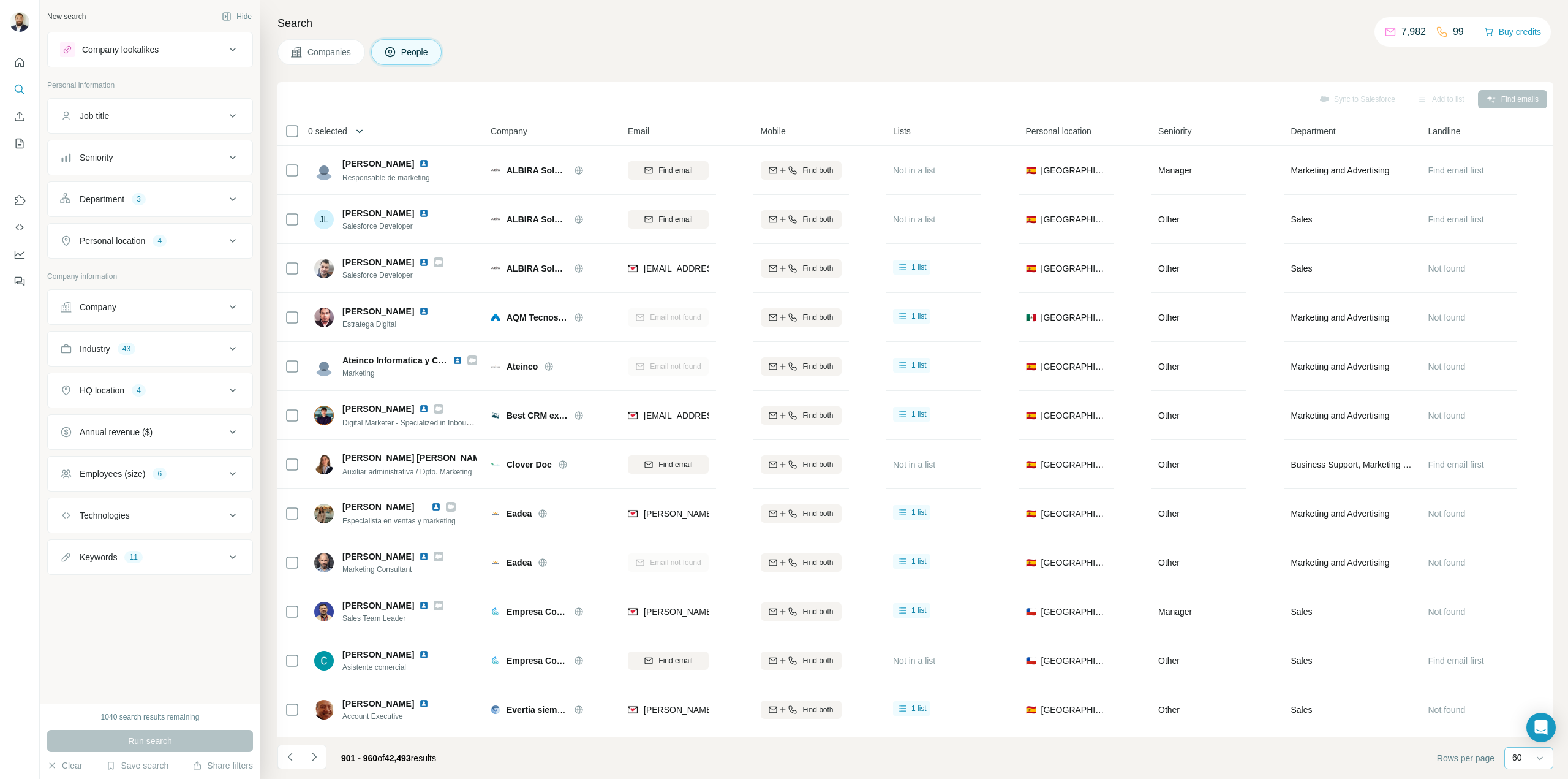
click at [363, 130] on icon "button" at bounding box center [359, 132] width 6 height 4
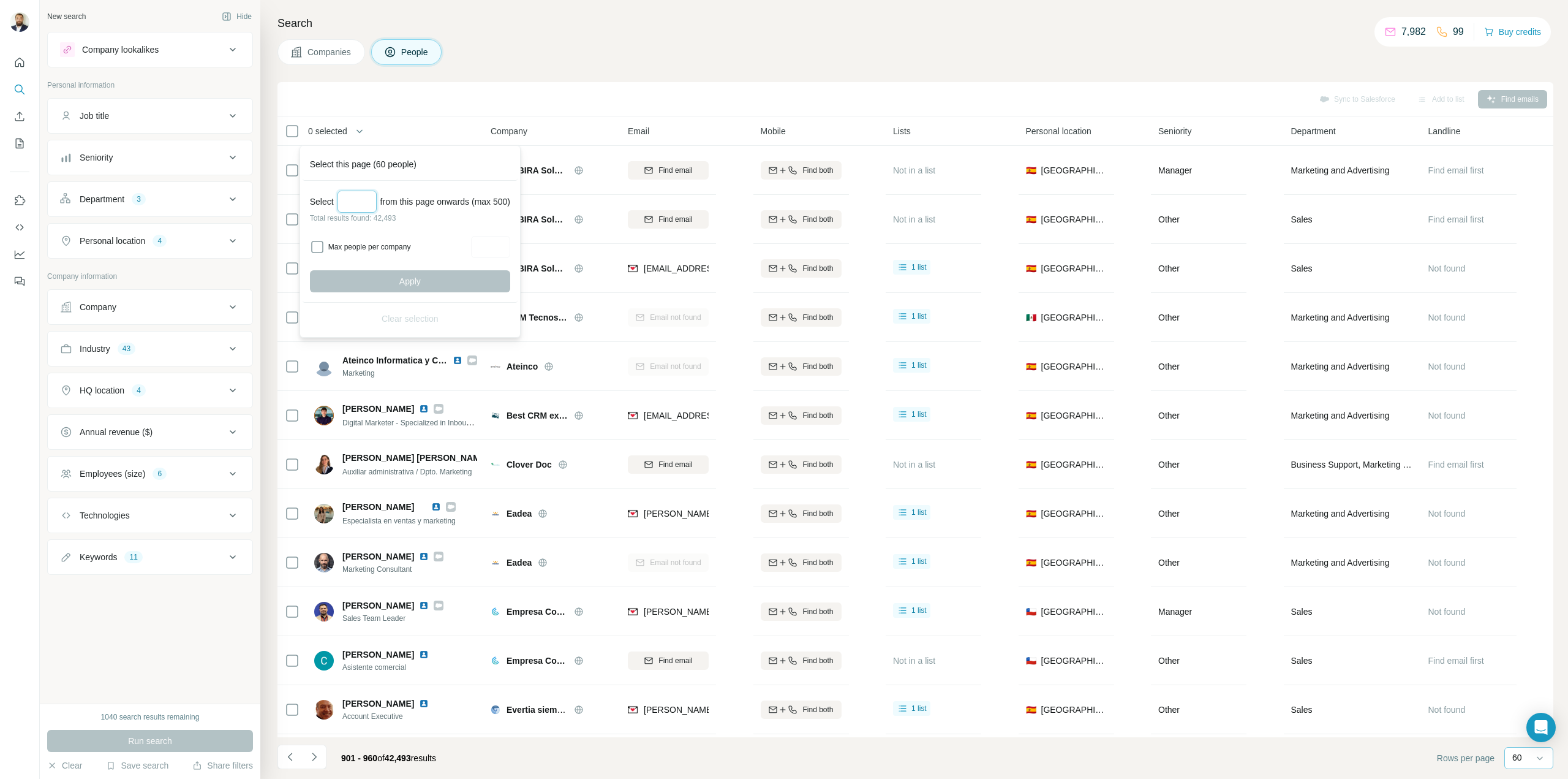
click at [357, 200] on input "Select a number (up to 500)" at bounding box center [357, 201] width 40 height 22
type input "***"
click at [506, 248] on input "Max people per company" at bounding box center [491, 247] width 40 height 22
type input "*"
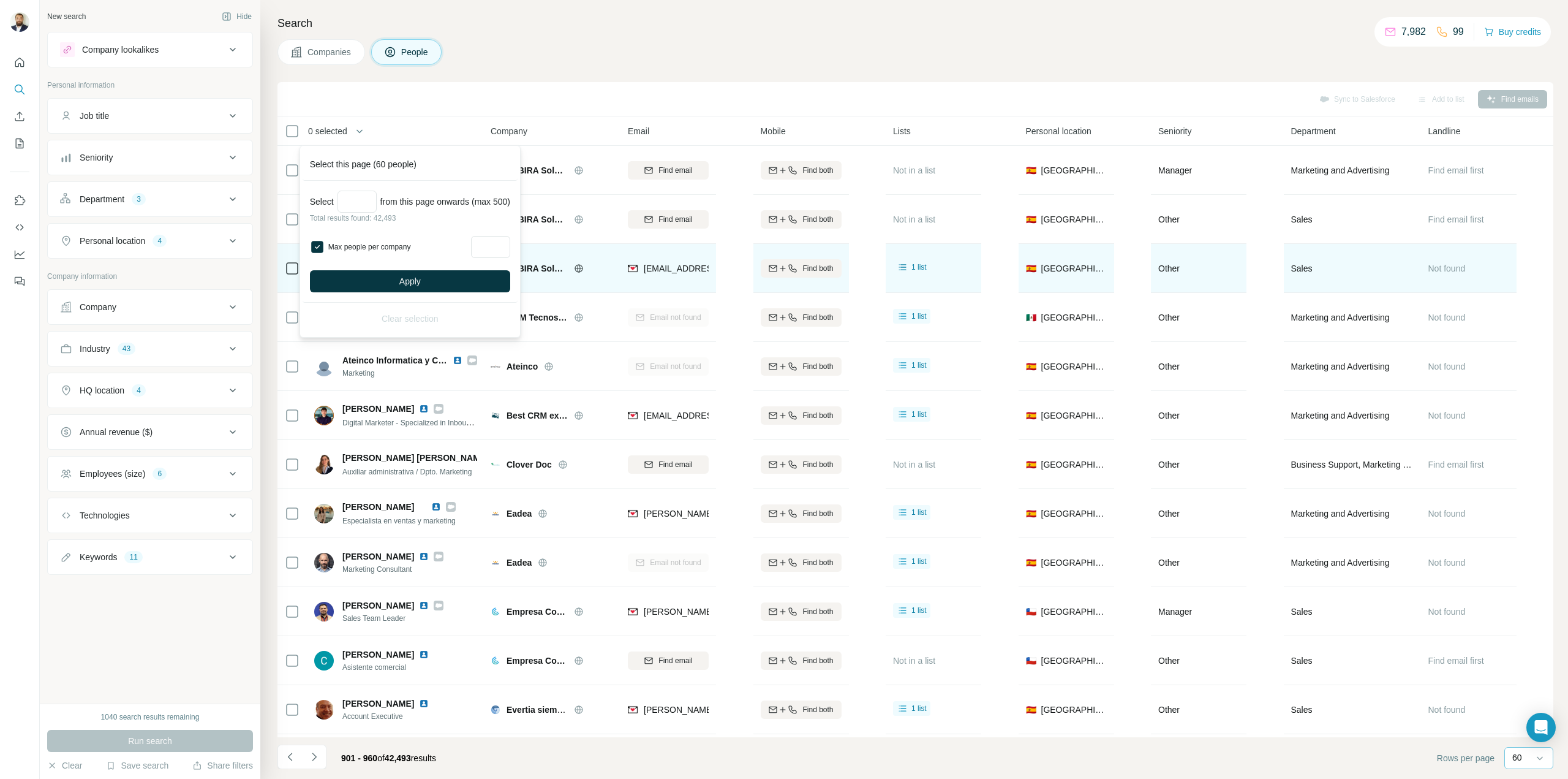
click at [449, 282] on button "Apply" at bounding box center [409, 281] width 200 height 22
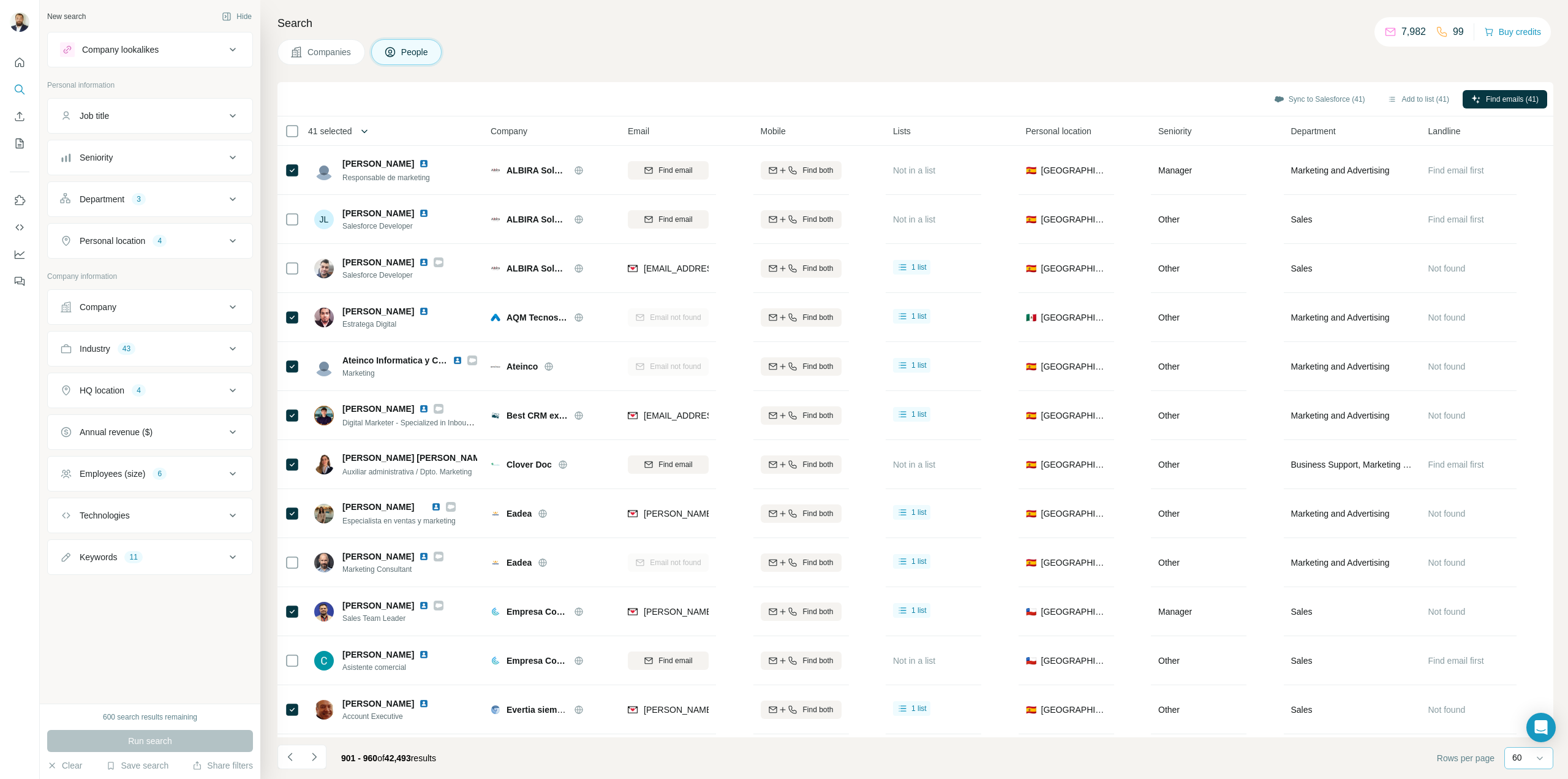
click at [363, 128] on icon "button" at bounding box center [364, 131] width 13 height 13
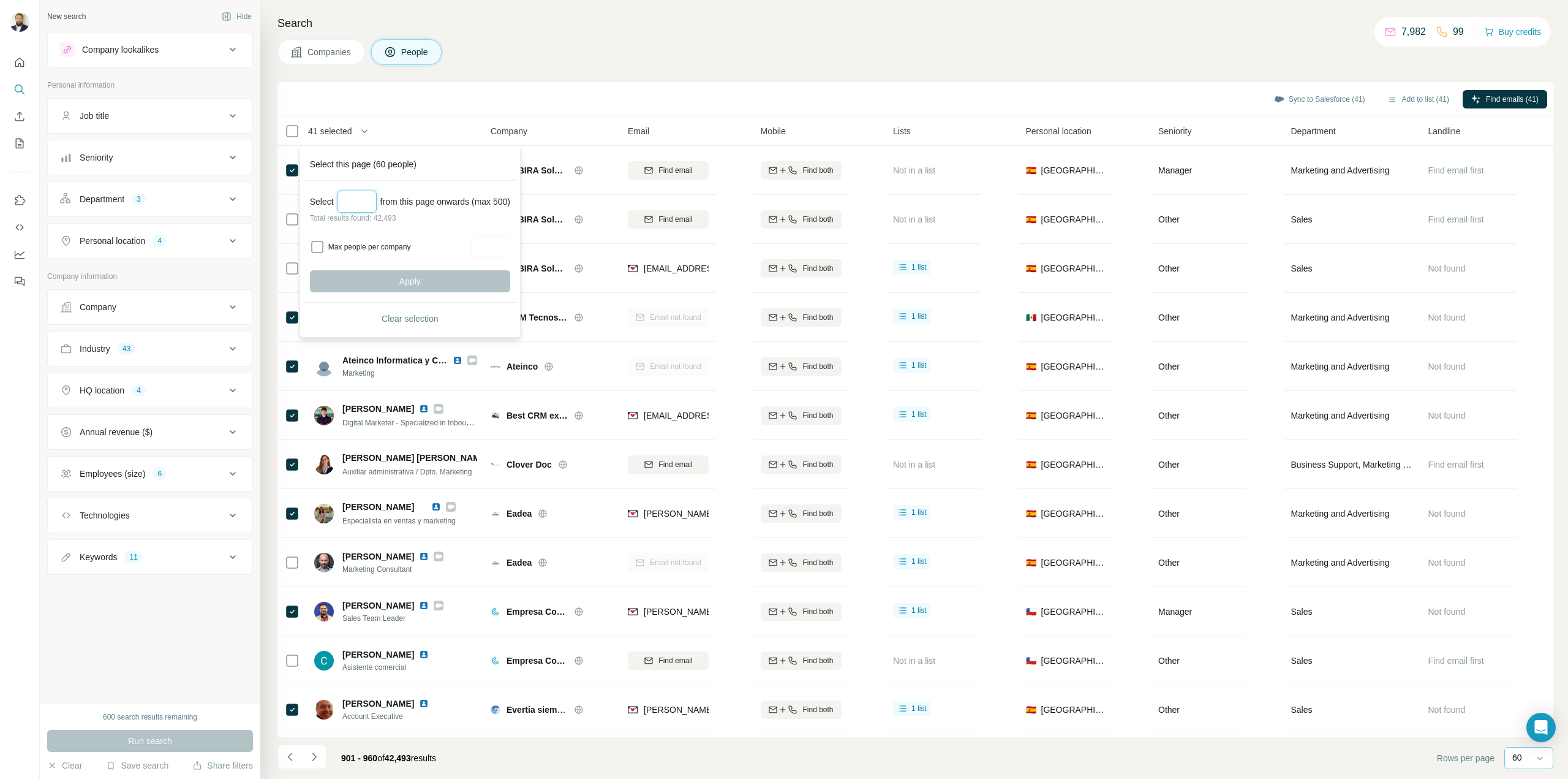
click at [363, 198] on input "Select a number (up to 500)" at bounding box center [357, 201] width 40 height 22
type input "***"
click at [507, 245] on input "Max people per company" at bounding box center [491, 247] width 40 height 22
type input "*"
click at [402, 281] on button "Apply" at bounding box center [409, 281] width 200 height 22
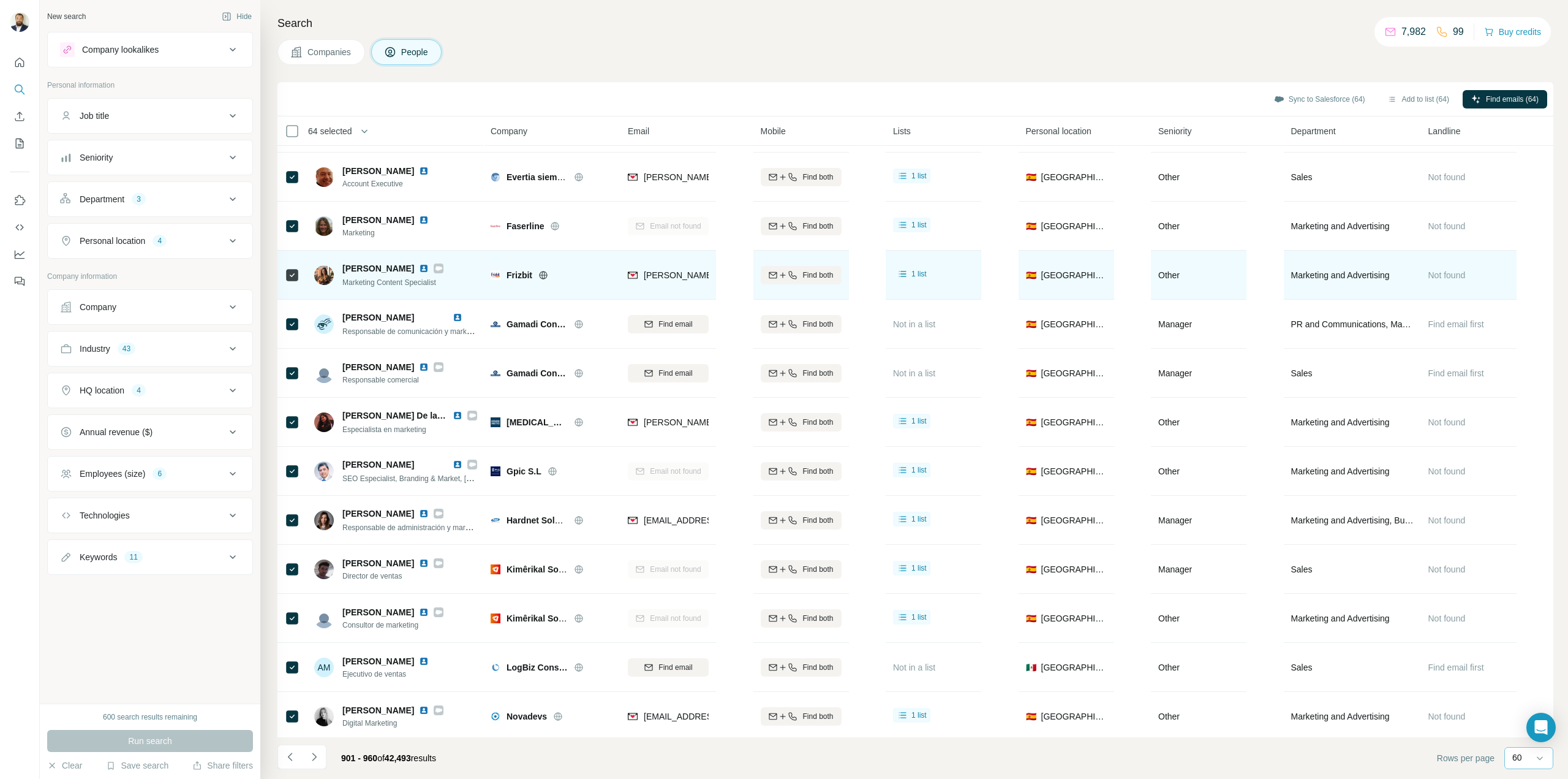
scroll to position [429, 0]
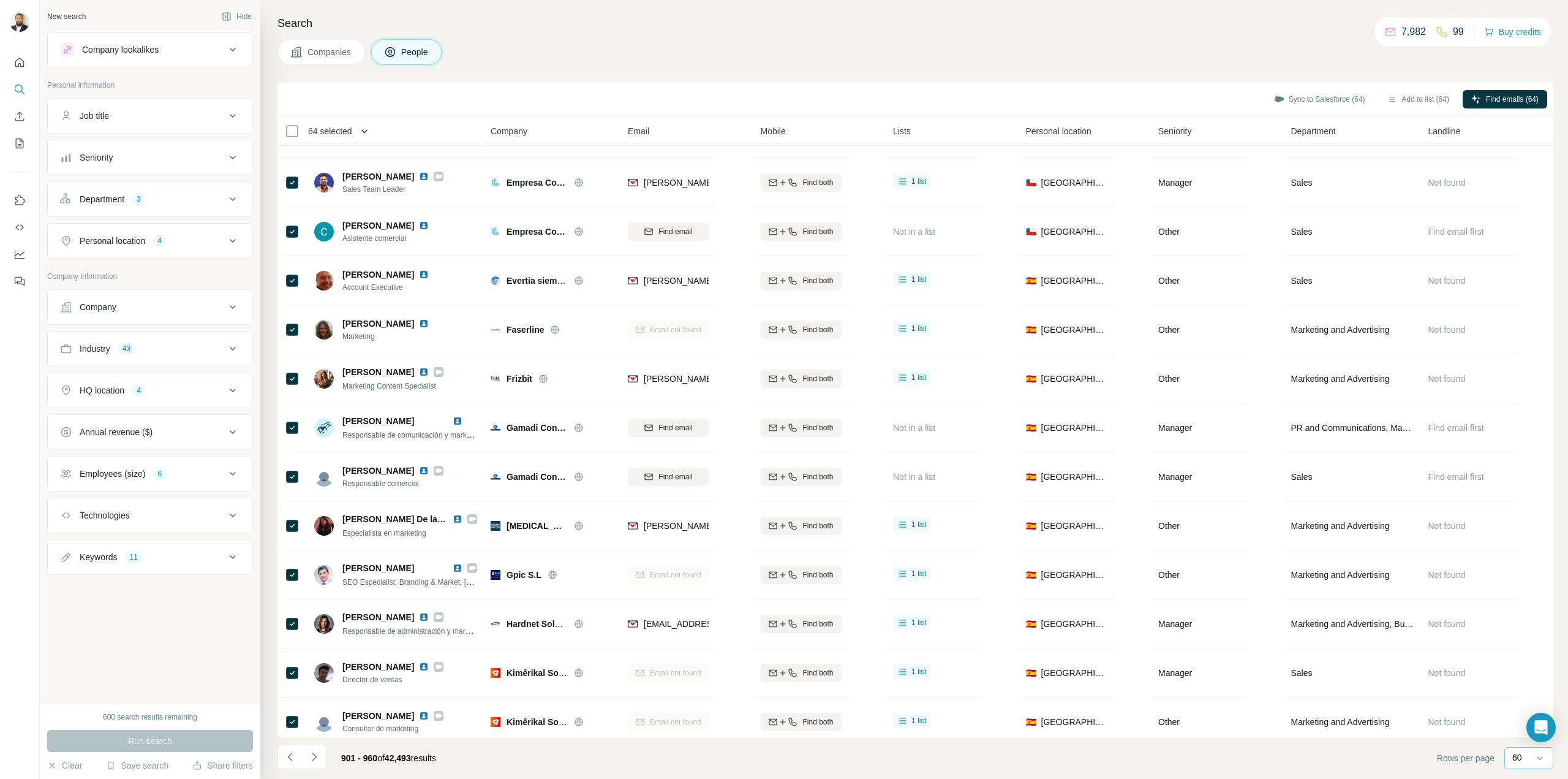
click at [358, 135] on button "button" at bounding box center [364, 131] width 24 height 24
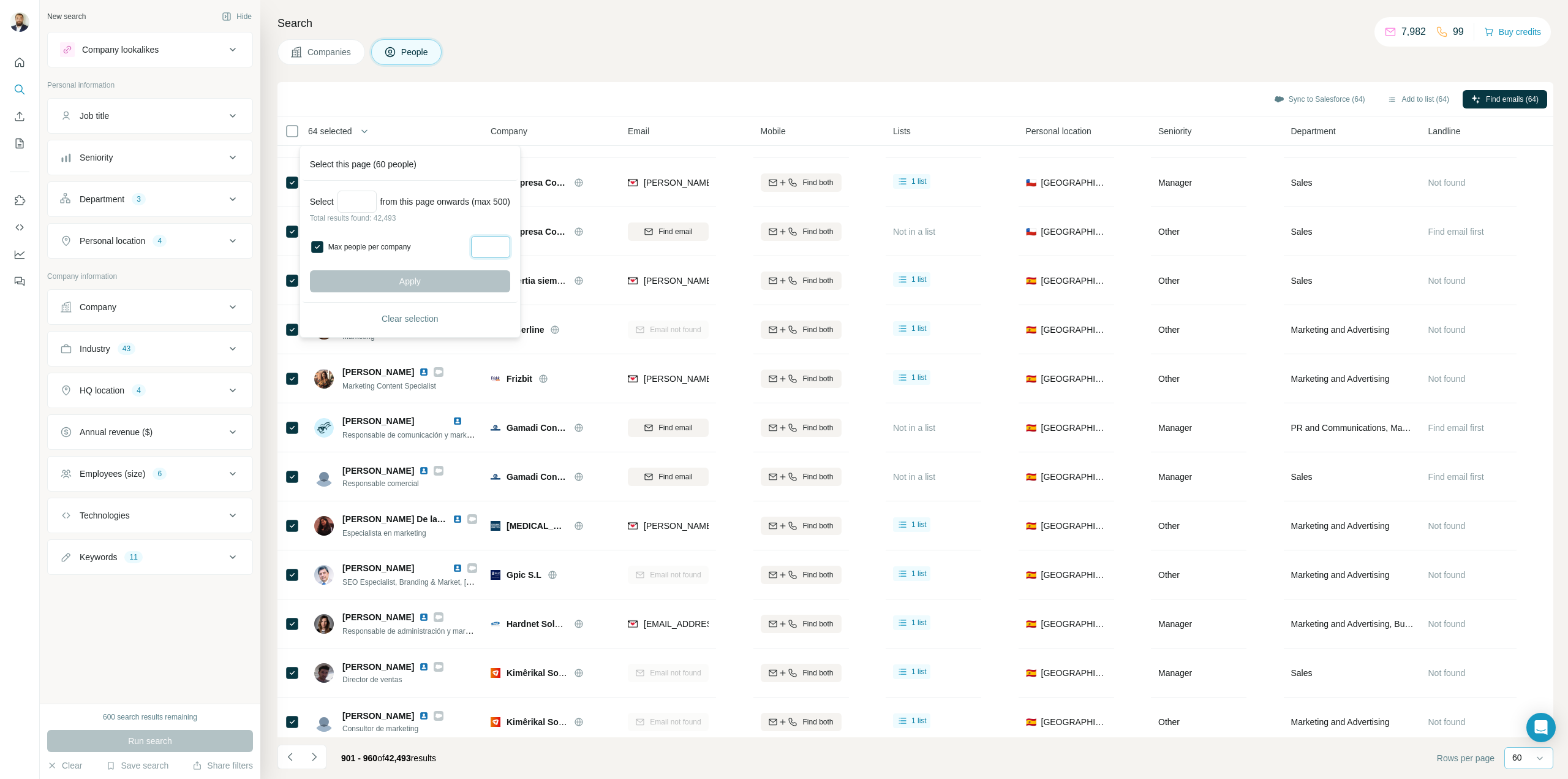
click at [507, 252] on input "Max people per company" at bounding box center [491, 247] width 40 height 22
type input "*"
click at [414, 318] on span "Clear selection" at bounding box center [409, 318] width 57 height 13
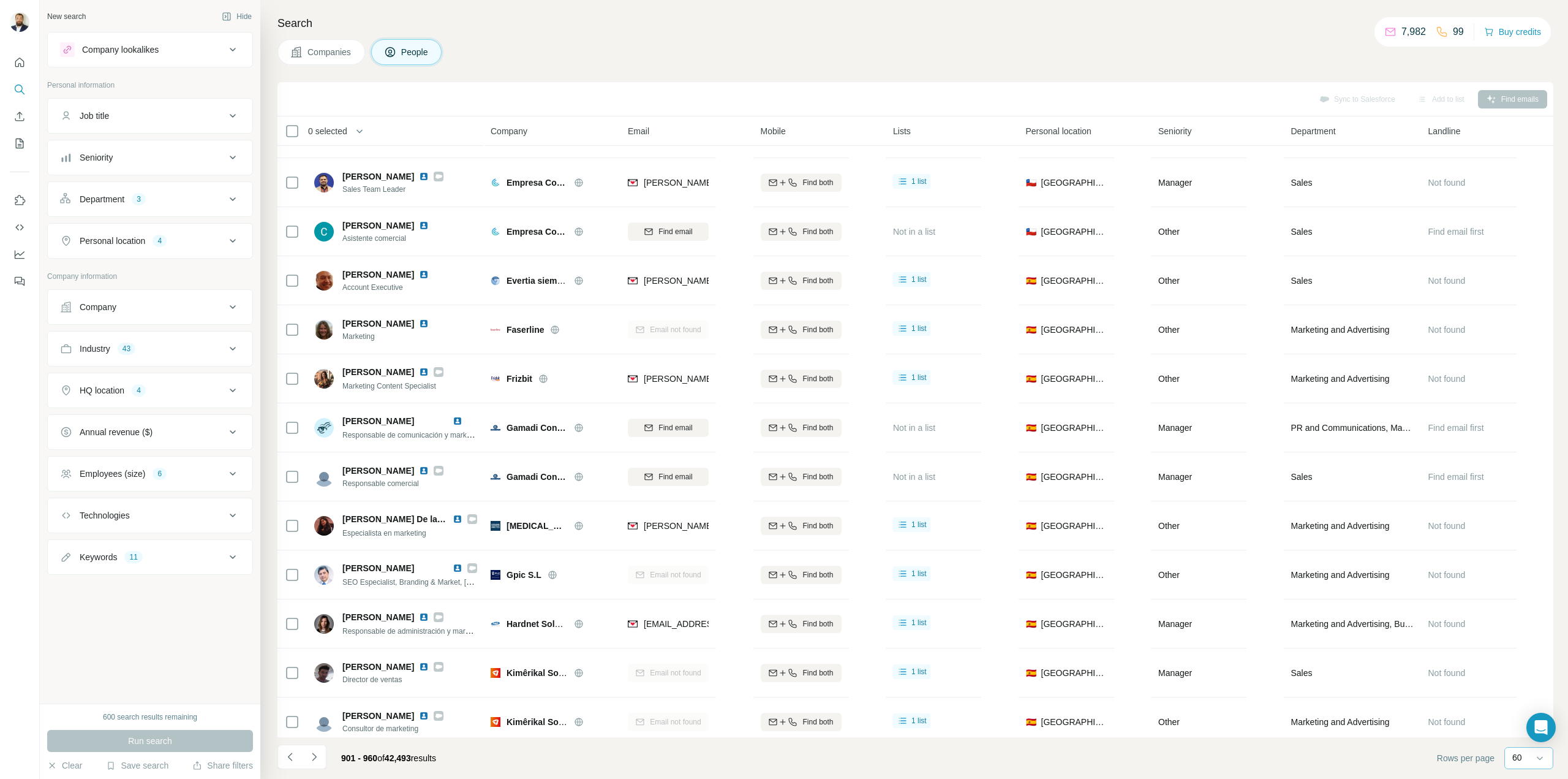
click at [357, 130] on icon "button" at bounding box center [359, 131] width 13 height 13
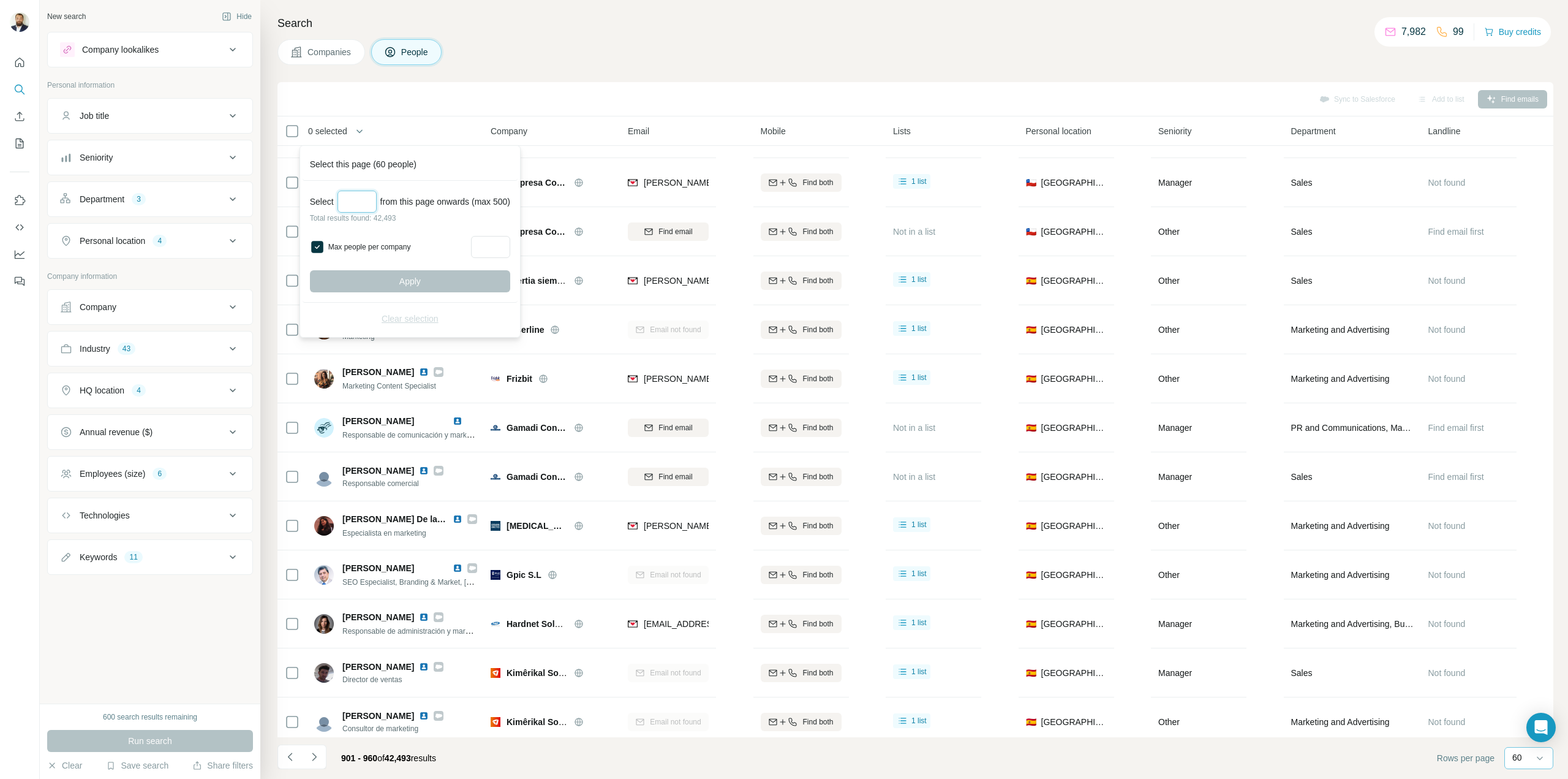
click at [363, 204] on input "Select a number (up to 500)" at bounding box center [357, 201] width 40 height 22
type input "***"
click at [421, 276] on span "Apply" at bounding box center [410, 281] width 21 height 13
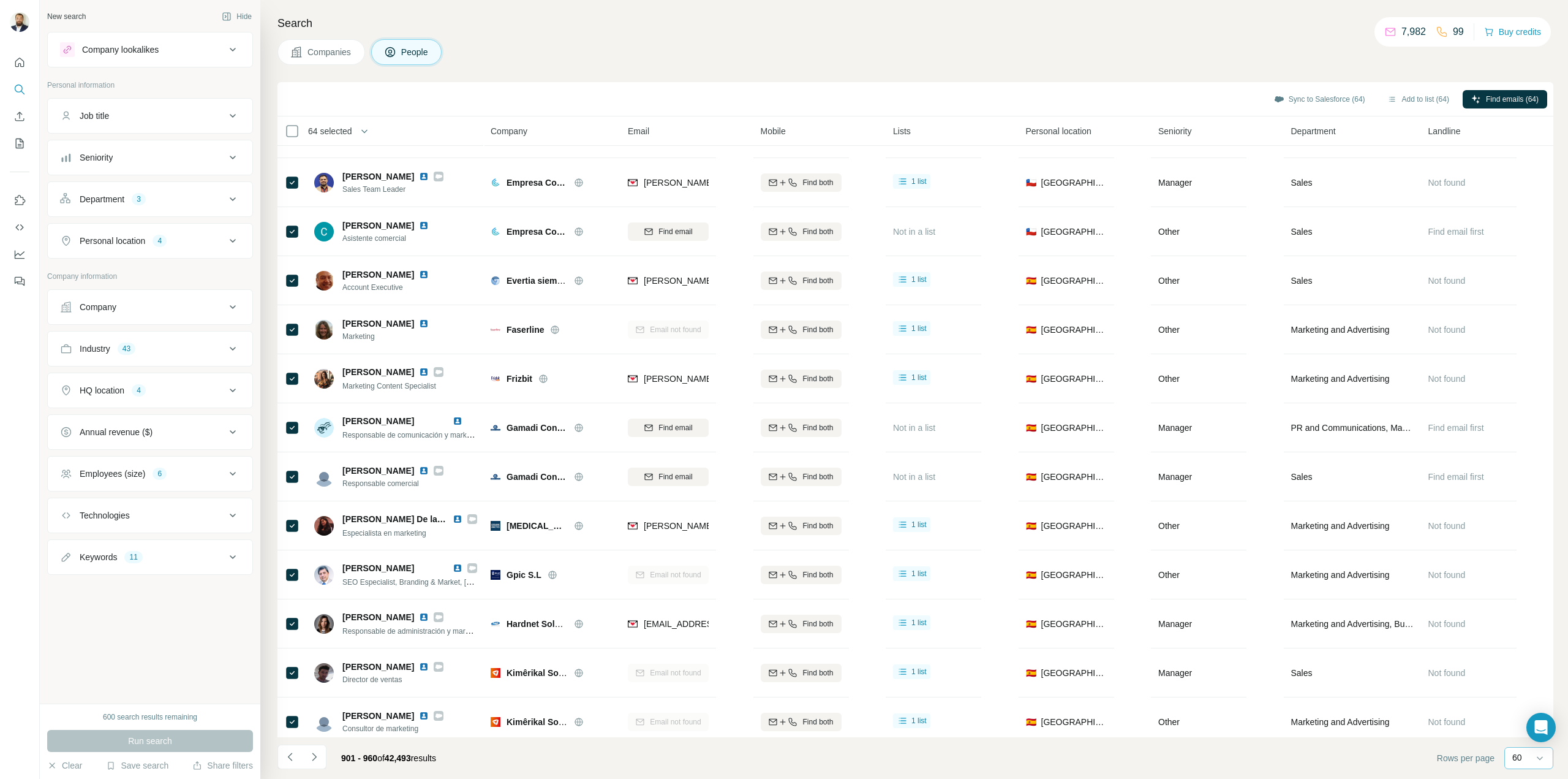
click at [319, 123] on span "64 selected" at bounding box center [339, 131] width 77 height 24
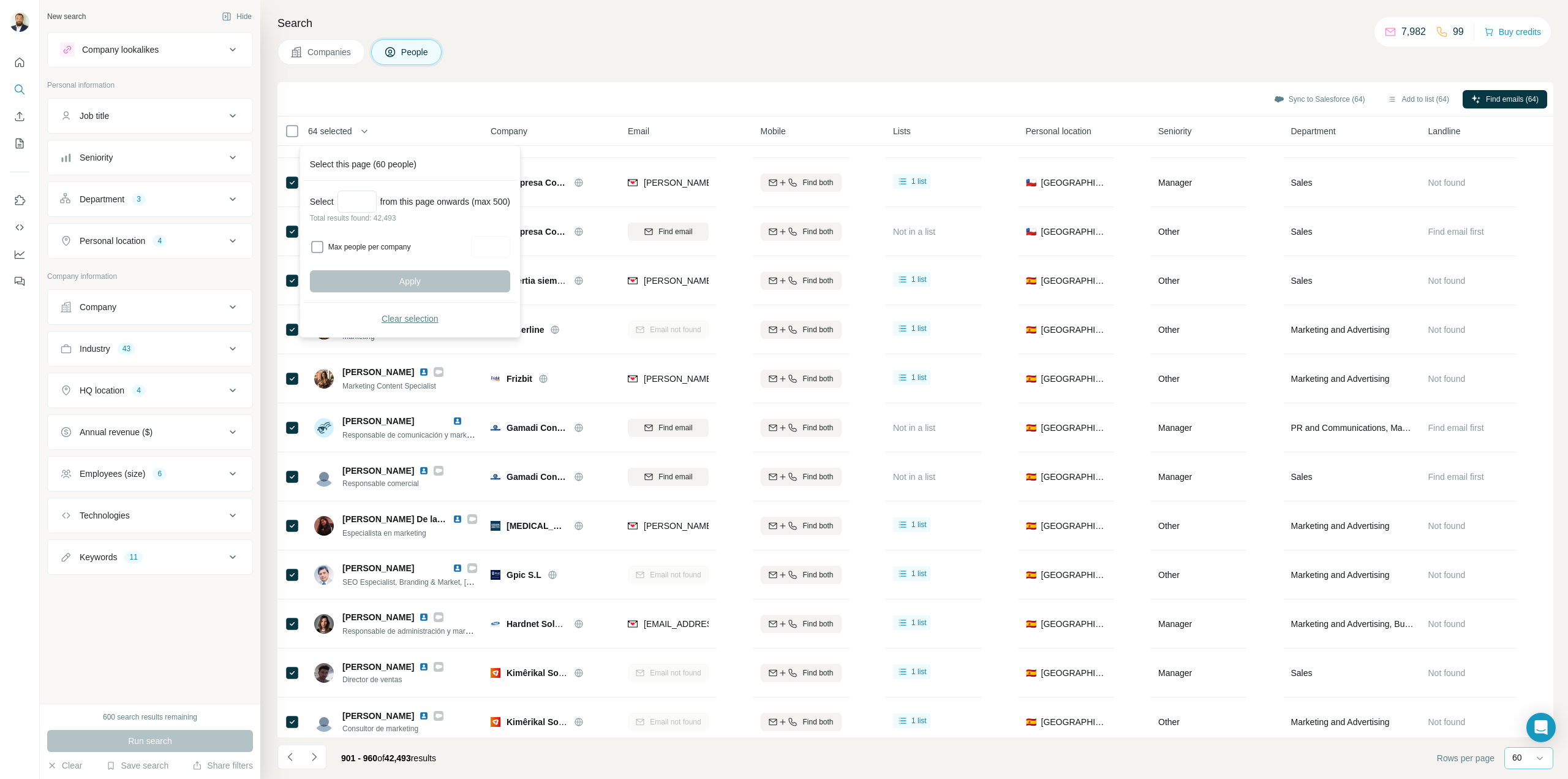
click at [408, 315] on span "Clear selection" at bounding box center [409, 318] width 57 height 13
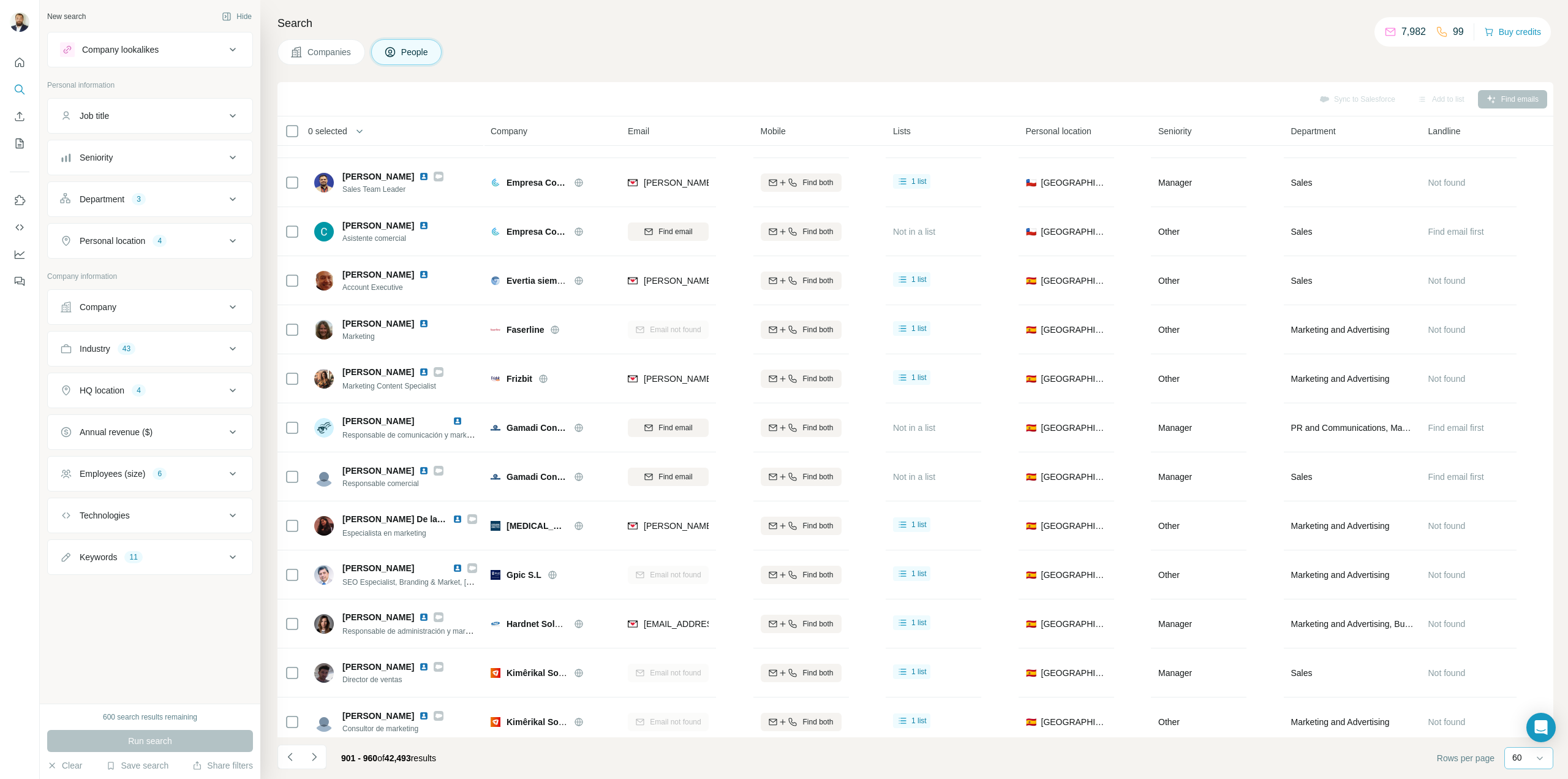
click at [321, 757] on button "Navigate to next page" at bounding box center [314, 756] width 24 height 24
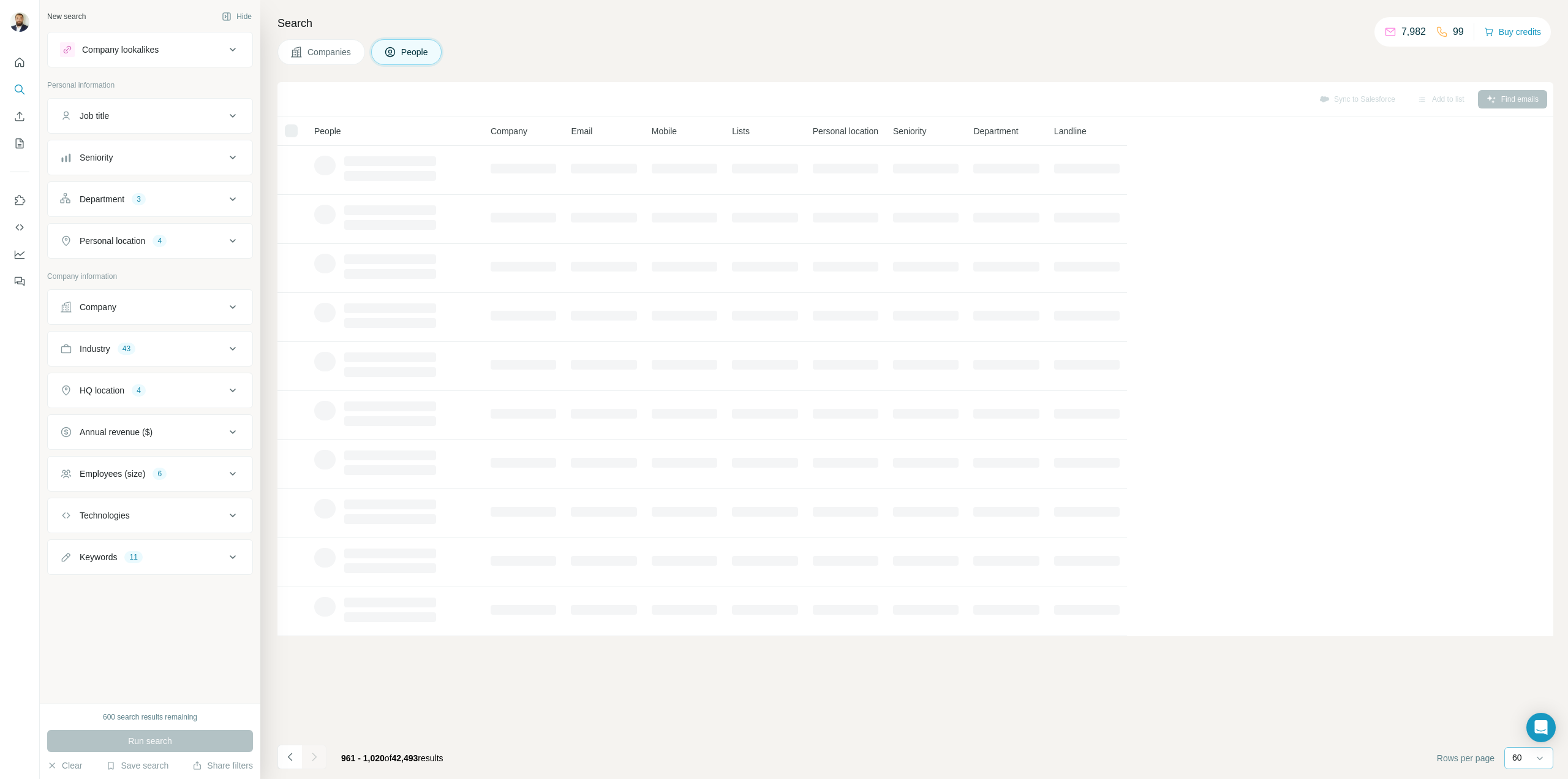
scroll to position [0, 0]
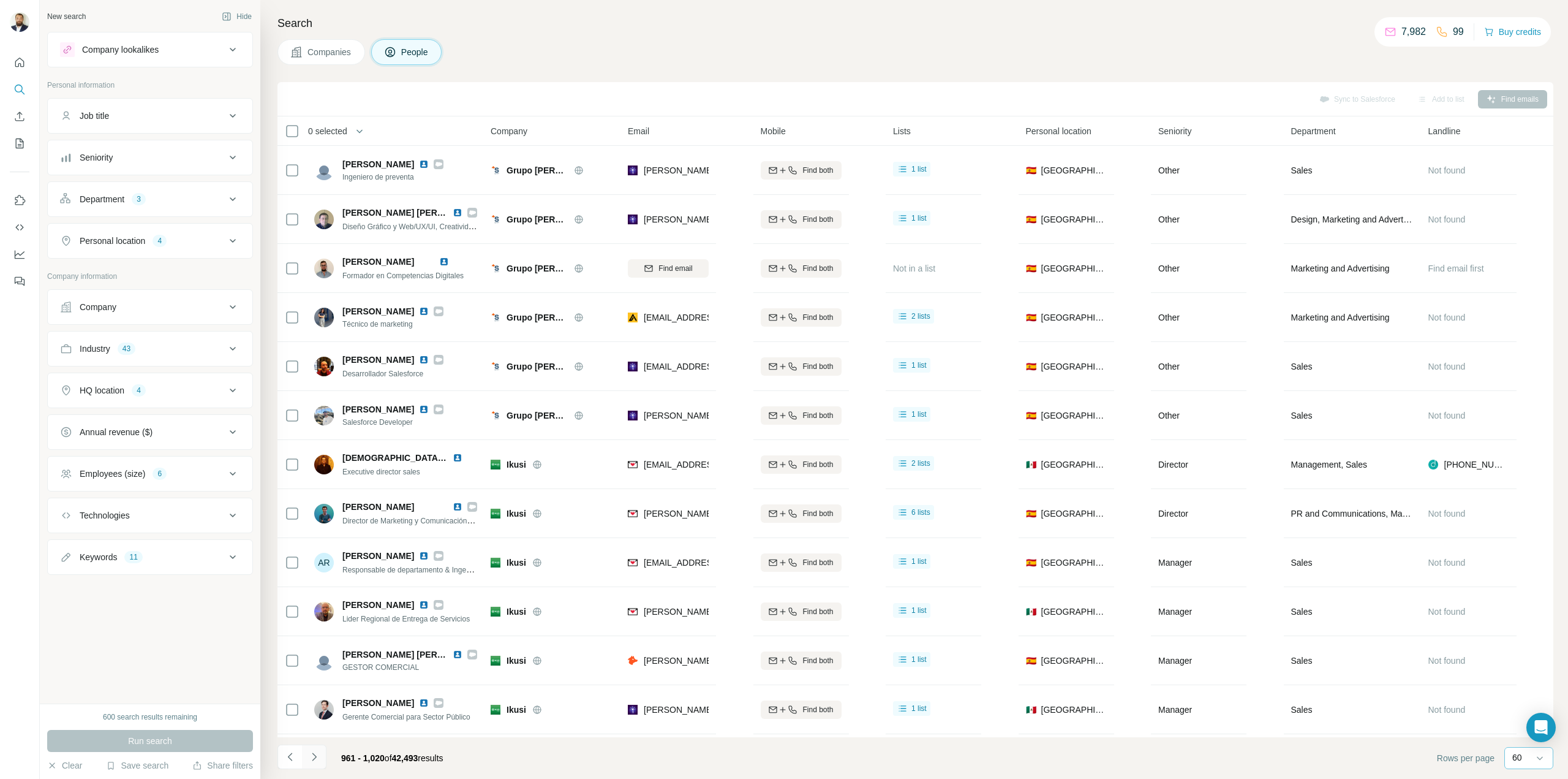
click at [321, 754] on button "Navigate to next page" at bounding box center [314, 756] width 24 height 24
